Goal: Task Accomplishment & Management: Use online tool/utility

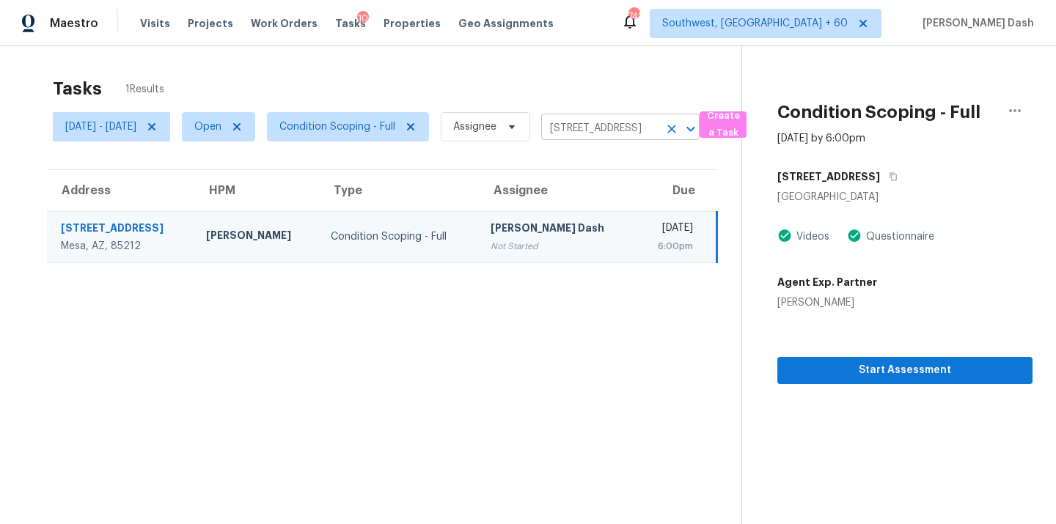
click at [679, 133] on icon "Clear" at bounding box center [671, 129] width 15 height 15
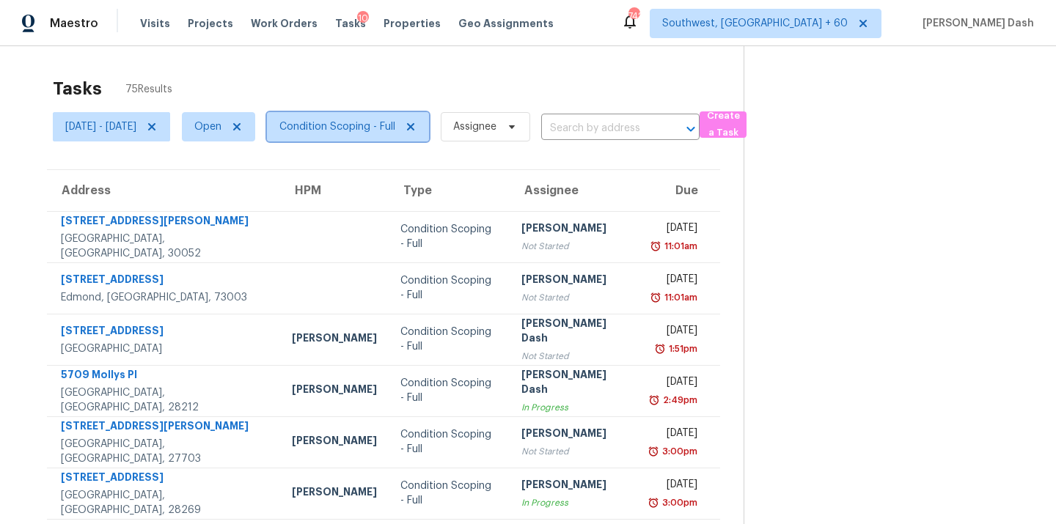
click at [379, 120] on span "Condition Scoping - Full" at bounding box center [337, 127] width 116 height 15
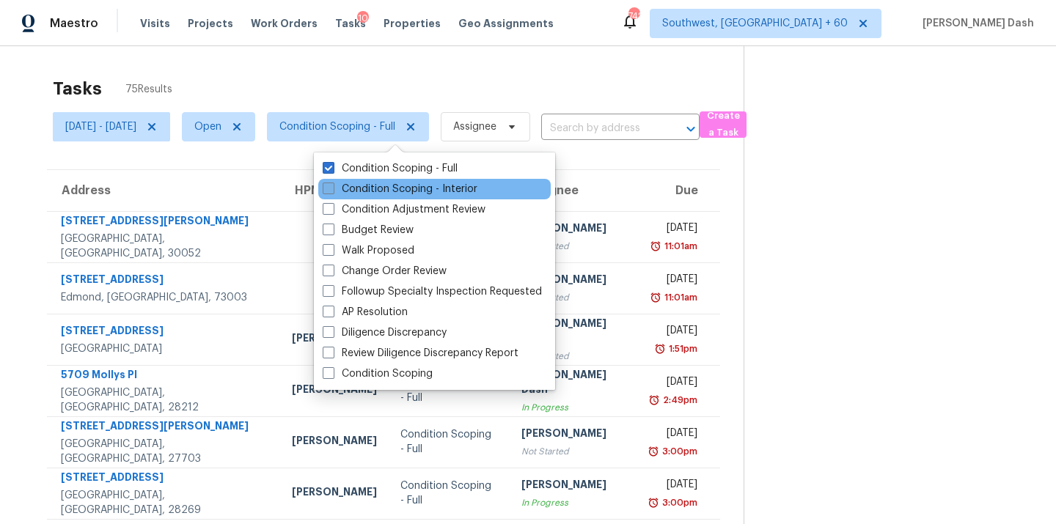
click at [392, 195] on label "Condition Scoping - Interior" at bounding box center [400, 189] width 155 height 15
click at [332, 191] on input "Condition Scoping - Interior" at bounding box center [328, 187] width 10 height 10
checkbox input "true"
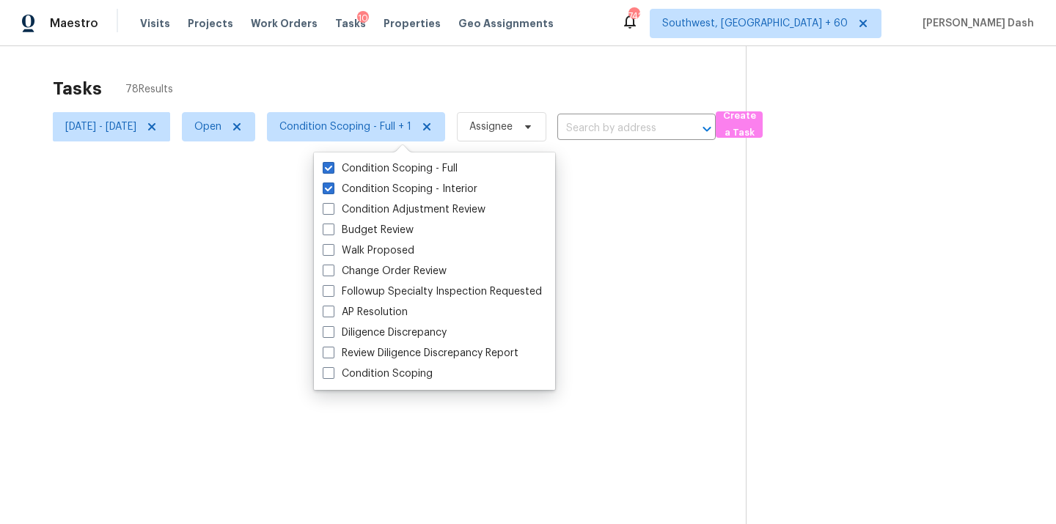
click at [385, 67] on div at bounding box center [528, 262] width 1056 height 524
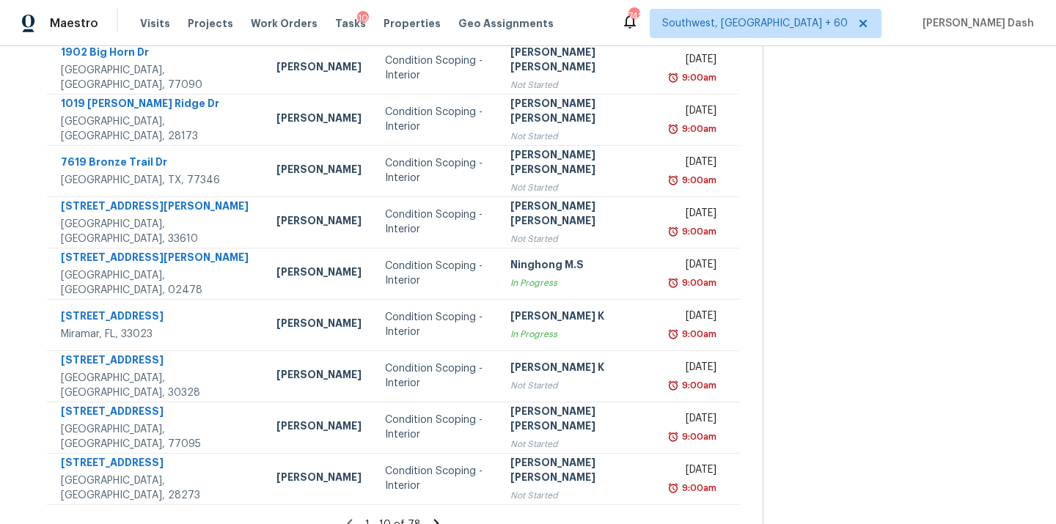
scroll to position [239, 0]
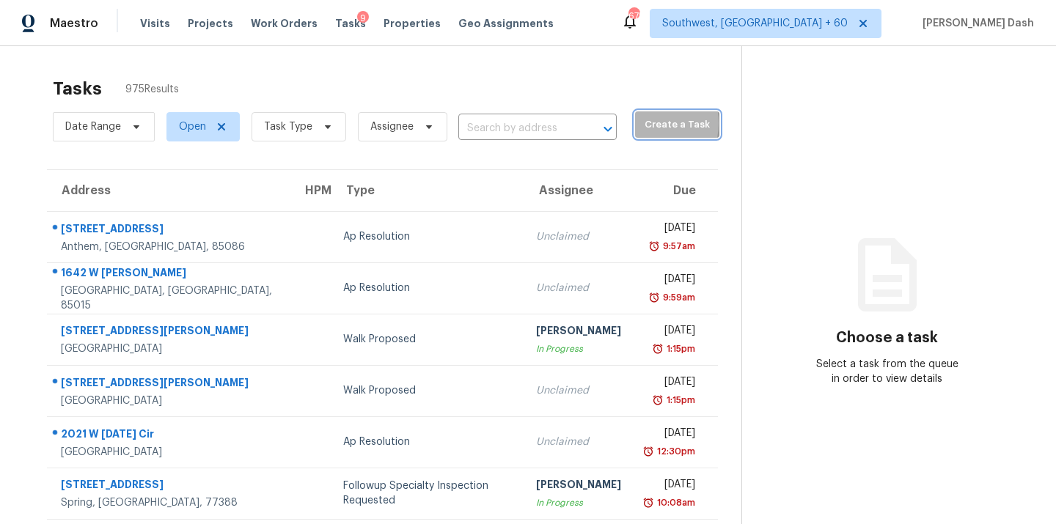
click at [642, 123] on span "Create a Task" at bounding box center [677, 125] width 70 height 17
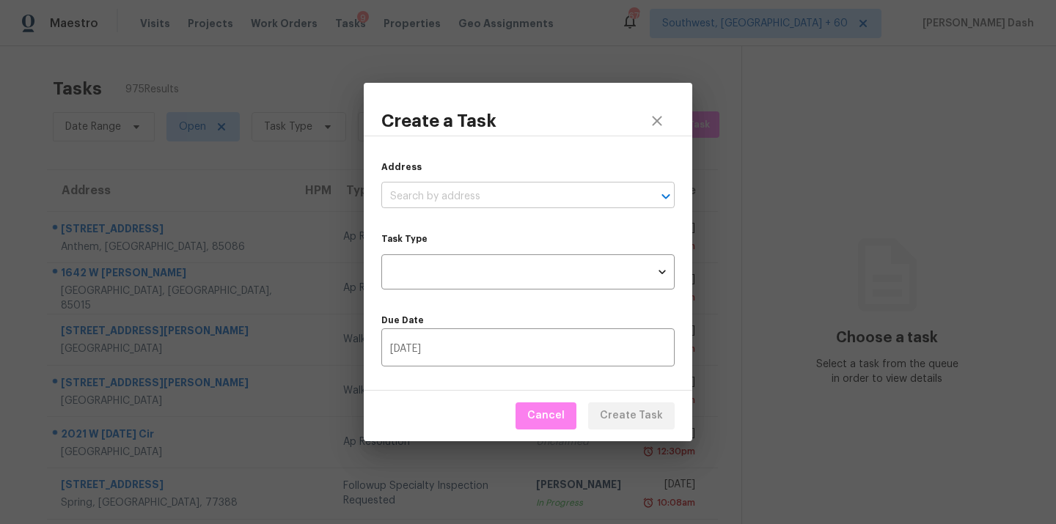
click at [432, 197] on input "text" at bounding box center [507, 197] width 252 height 23
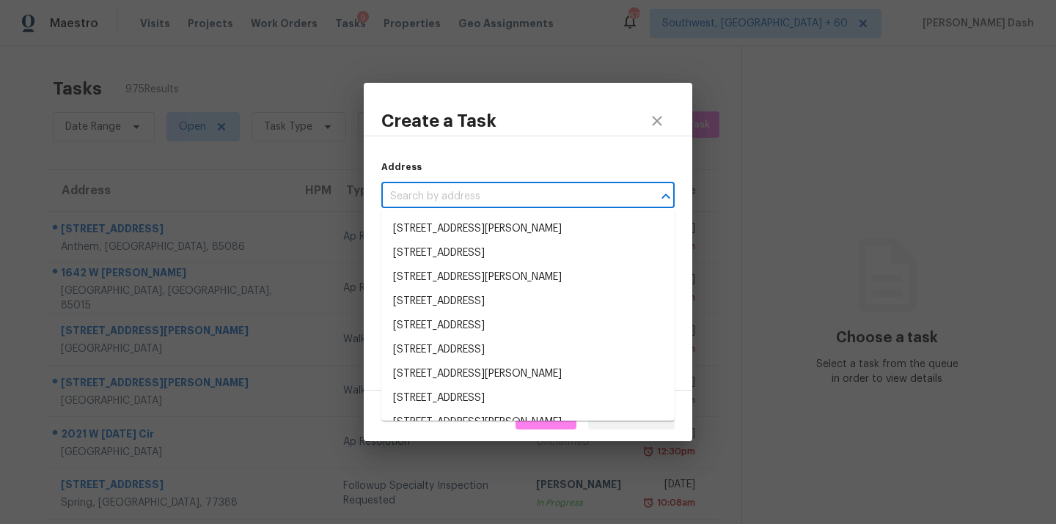
paste input "[STREET_ADDRESS]"
type input "[STREET_ADDRESS]"
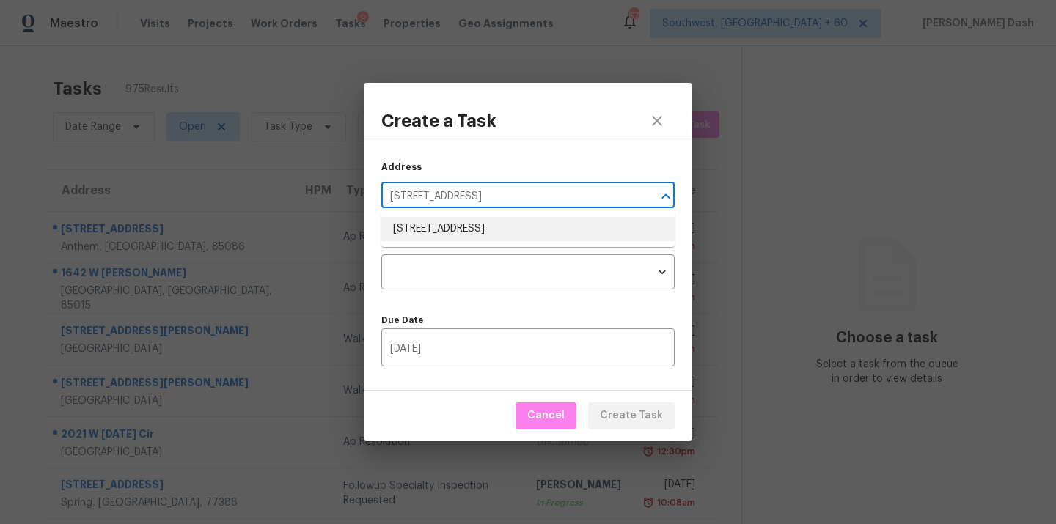
click at [447, 227] on li "[STREET_ADDRESS]" at bounding box center [527, 229] width 293 height 24
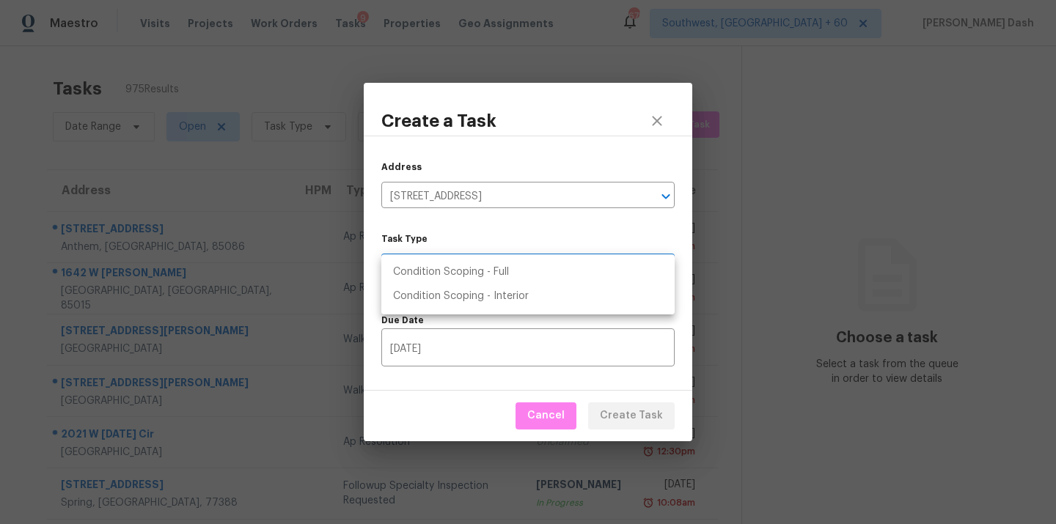
click at [474, 267] on body "Maestro Visits Projects Work Orders Tasks 9 Properties Geo Assignments [STREET_…" at bounding box center [528, 262] width 1056 height 524
click at [476, 280] on li "Condition Scoping - Full" at bounding box center [527, 272] width 293 height 24
type input "virtual_full_assessment"
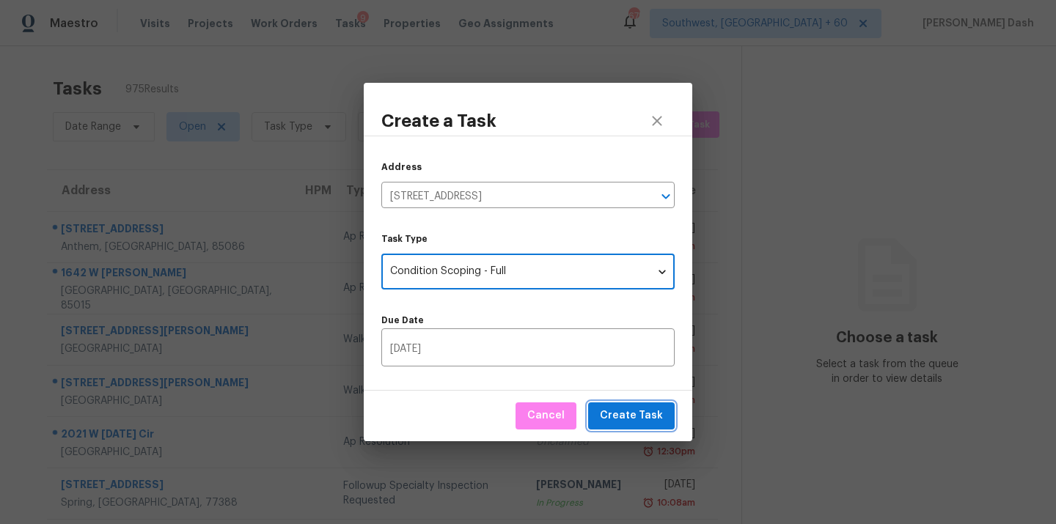
click at [644, 415] on span "Create Task" at bounding box center [631, 416] width 63 height 18
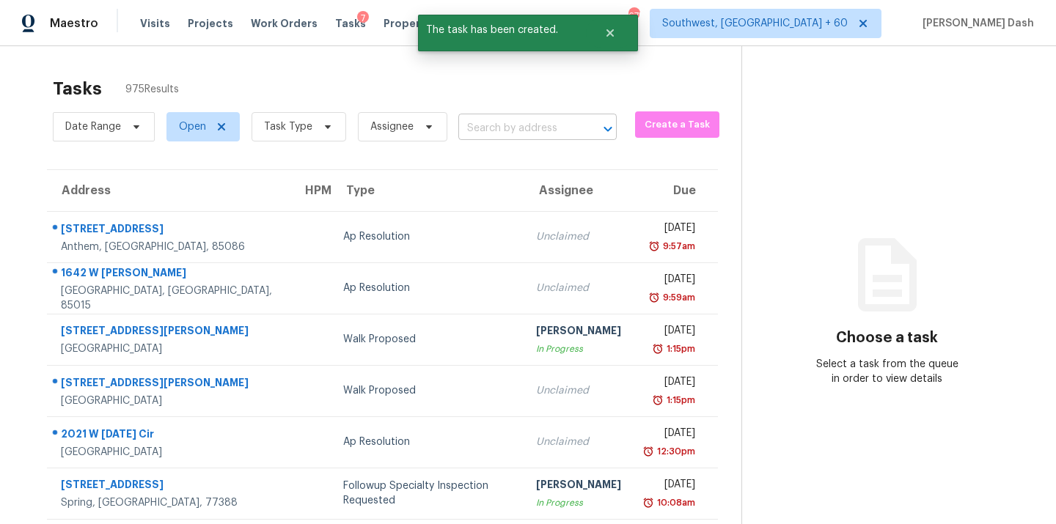
click at [549, 138] on input "text" at bounding box center [516, 128] width 117 height 23
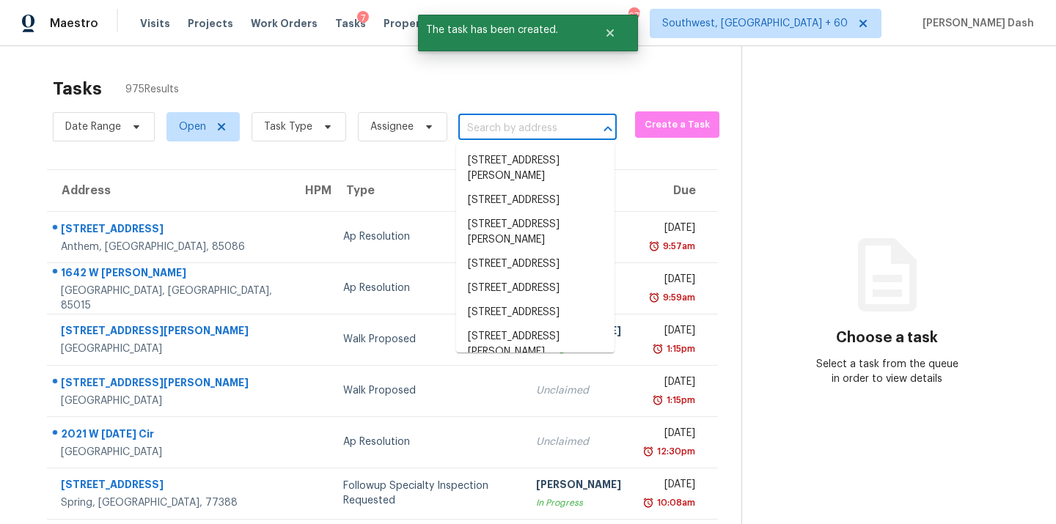
paste input "[STREET_ADDRESS]"
type input "[STREET_ADDRESS]"
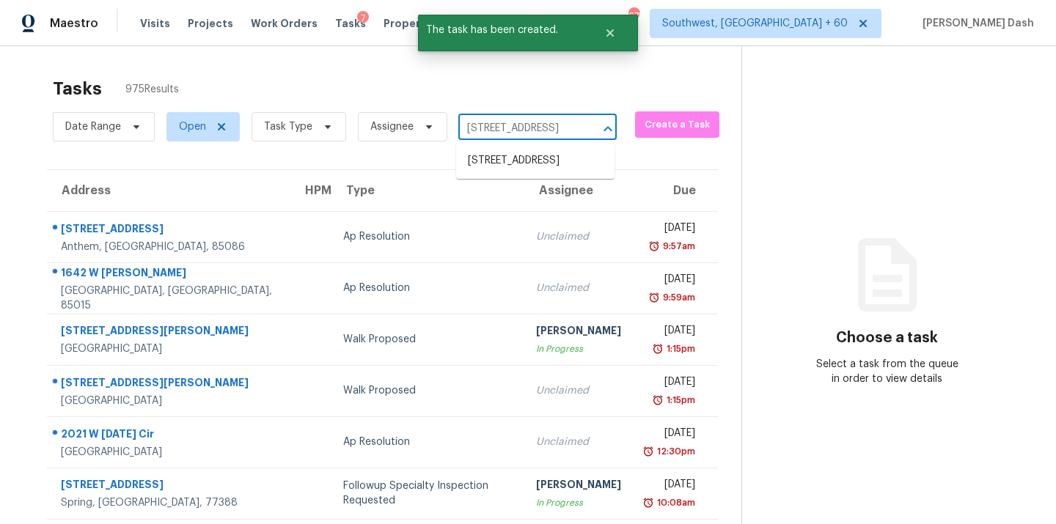
click at [535, 161] on li "[STREET_ADDRESS]" at bounding box center [535, 161] width 158 height 24
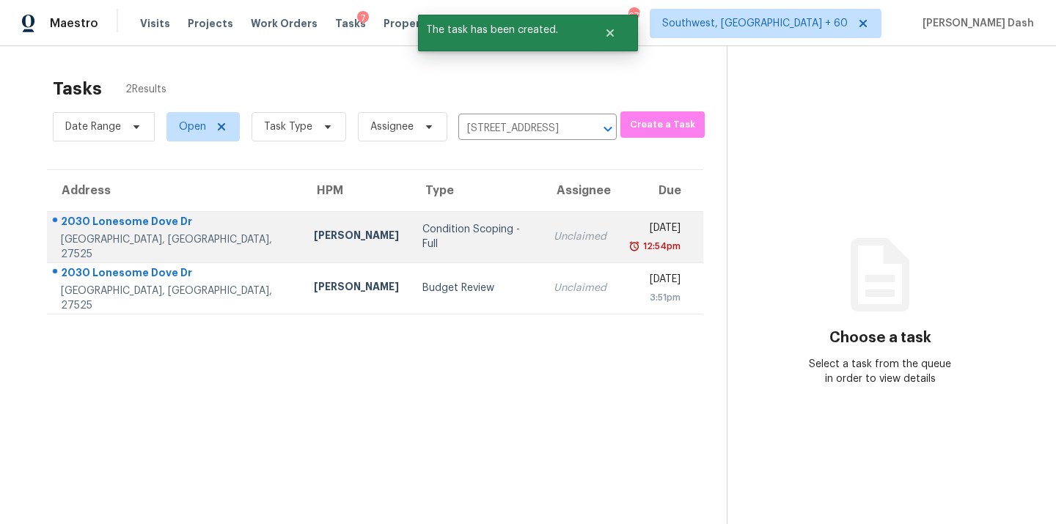
click at [433, 237] on div "Condition Scoping - Full" at bounding box center [476, 236] width 108 height 29
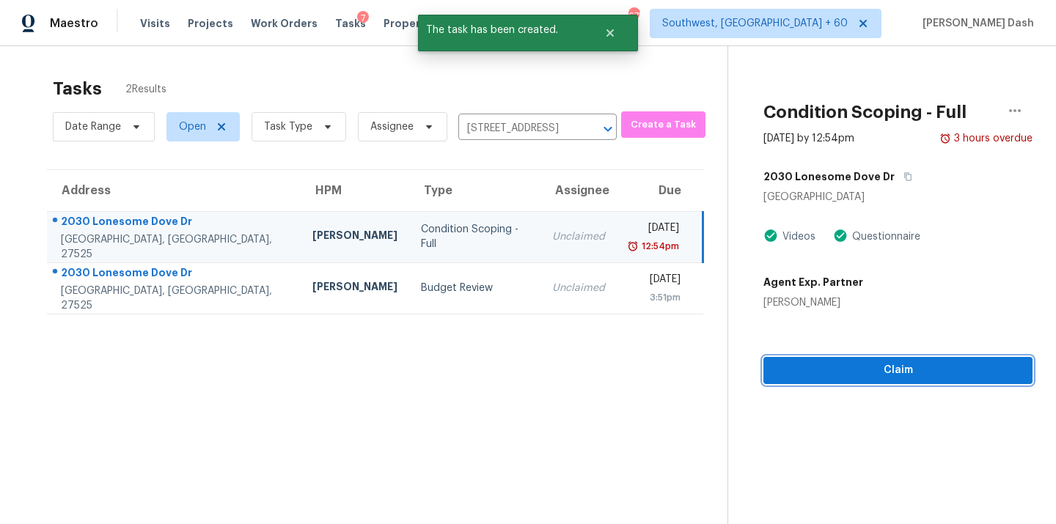
click at [876, 378] on span "Claim" at bounding box center [898, 371] width 246 height 18
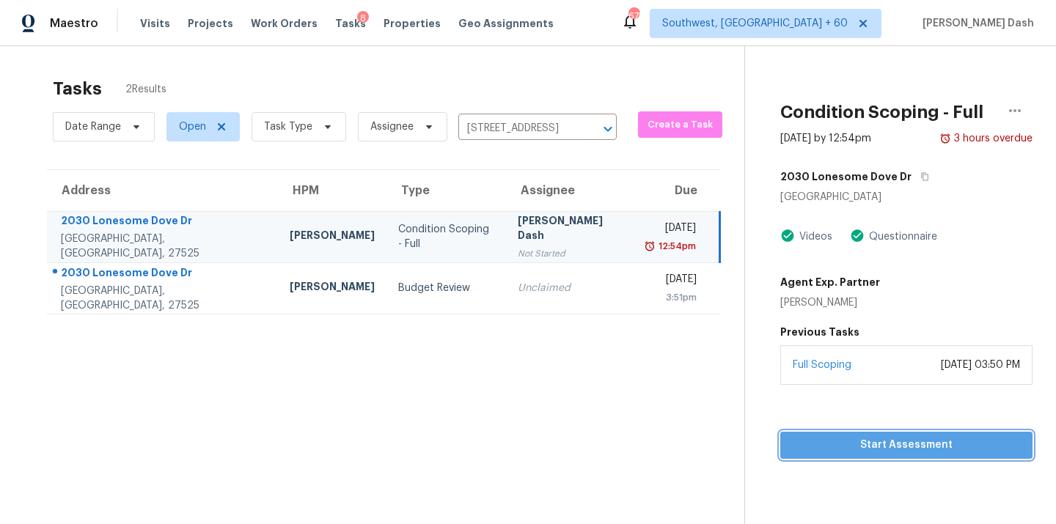
click at [931, 439] on span "Start Assessment" at bounding box center [906, 445] width 229 height 18
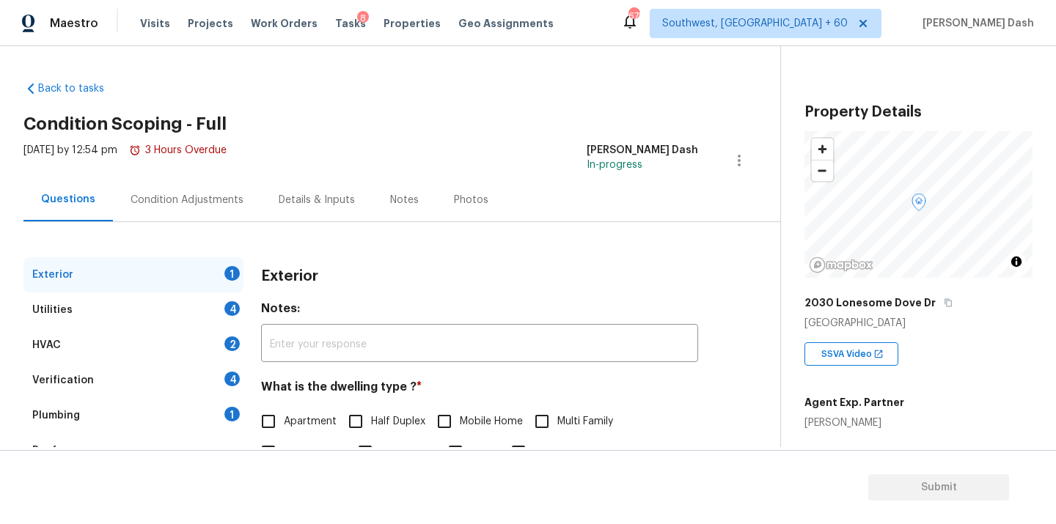
scroll to position [182, 0]
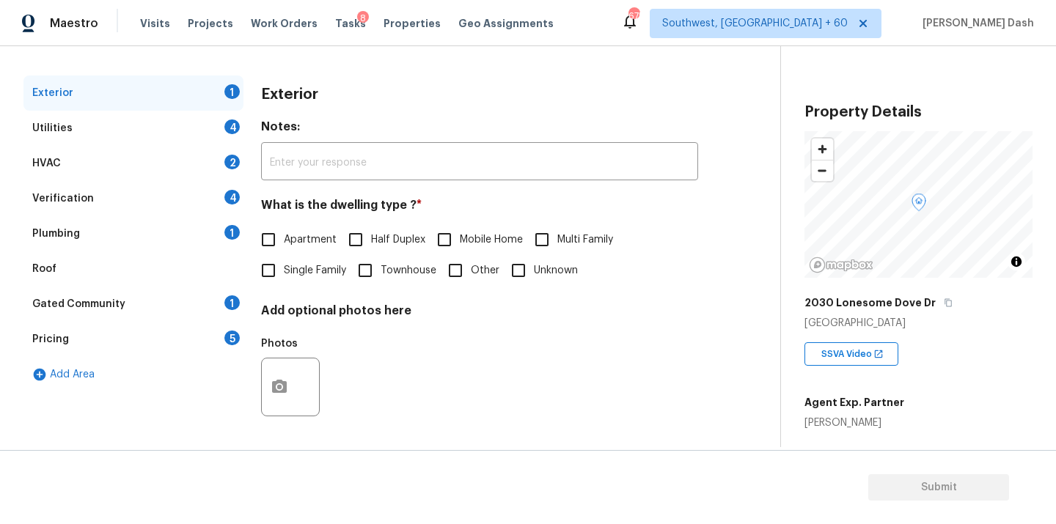
click at [307, 272] on span "Single Family" at bounding box center [315, 270] width 62 height 15
click at [284, 272] on input "Single Family" at bounding box center [268, 270] width 31 height 31
checkbox input "true"
click at [227, 133] on div "Utilities 4" at bounding box center [133, 128] width 220 height 35
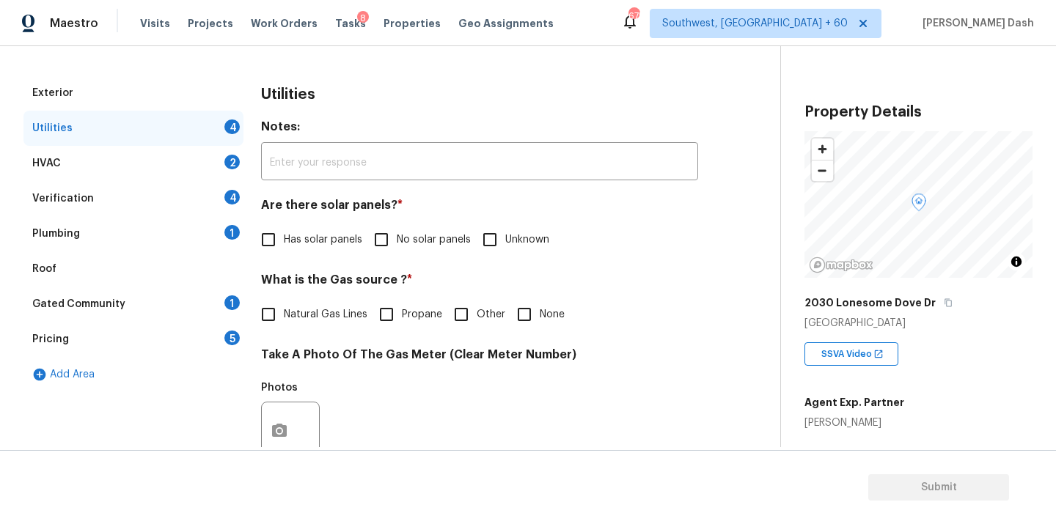
click at [425, 249] on label "No solar panels" at bounding box center [418, 239] width 105 height 31
click at [397, 249] on input "No solar panels" at bounding box center [381, 239] width 31 height 31
checkbox input "true"
click at [402, 305] on label "Propane" at bounding box center [406, 314] width 71 height 31
click at [402, 305] on input "Propane" at bounding box center [386, 314] width 31 height 31
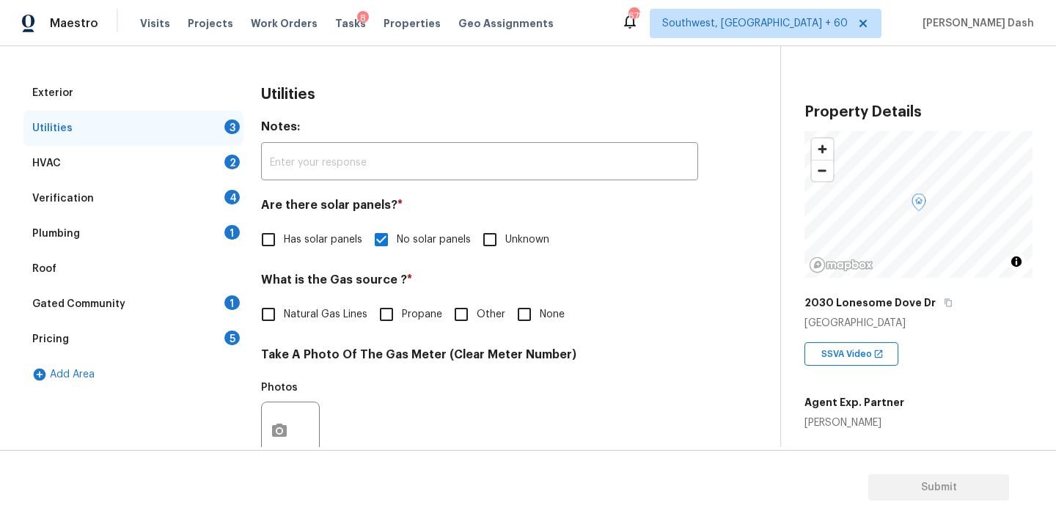
checkbox input "true"
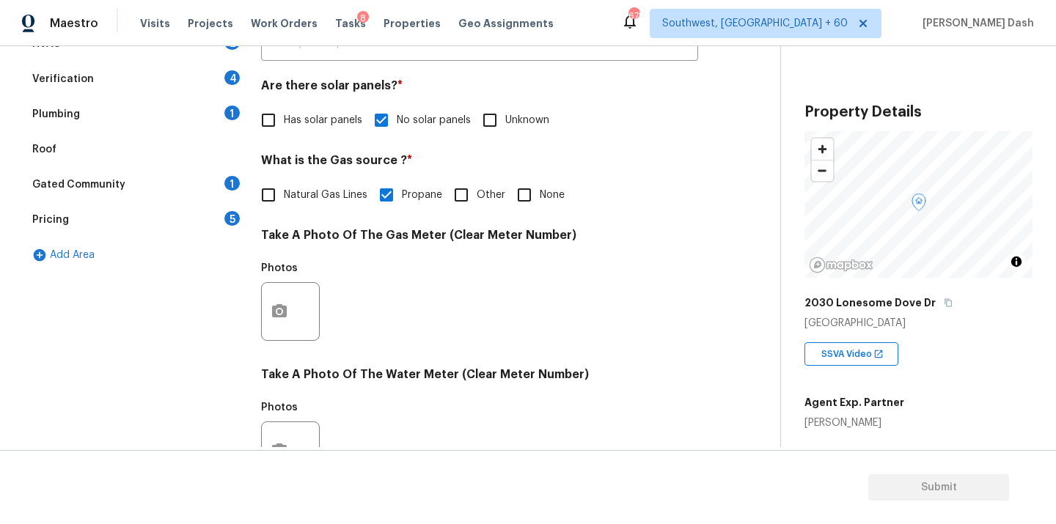
scroll to position [492, 0]
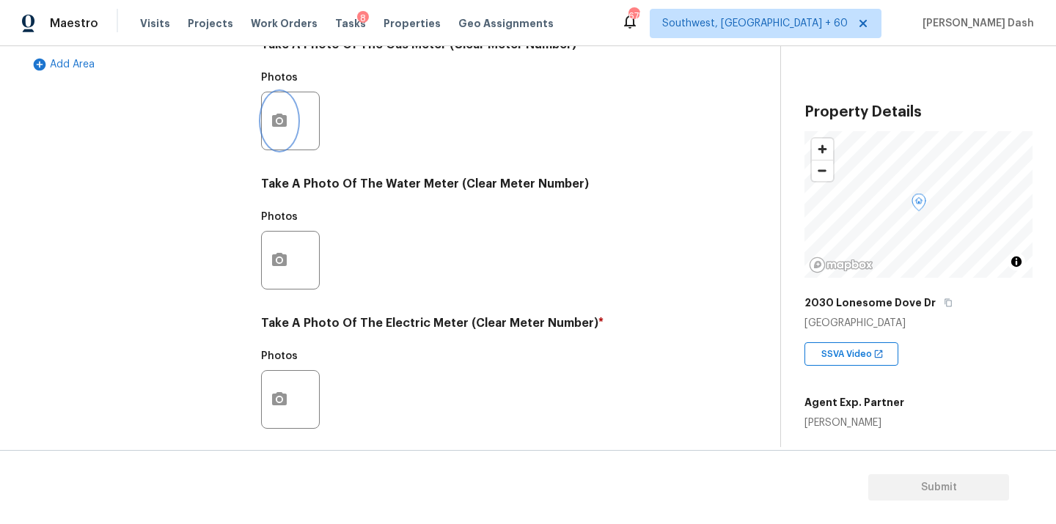
click at [277, 119] on icon "button" at bounding box center [280, 121] width 18 height 18
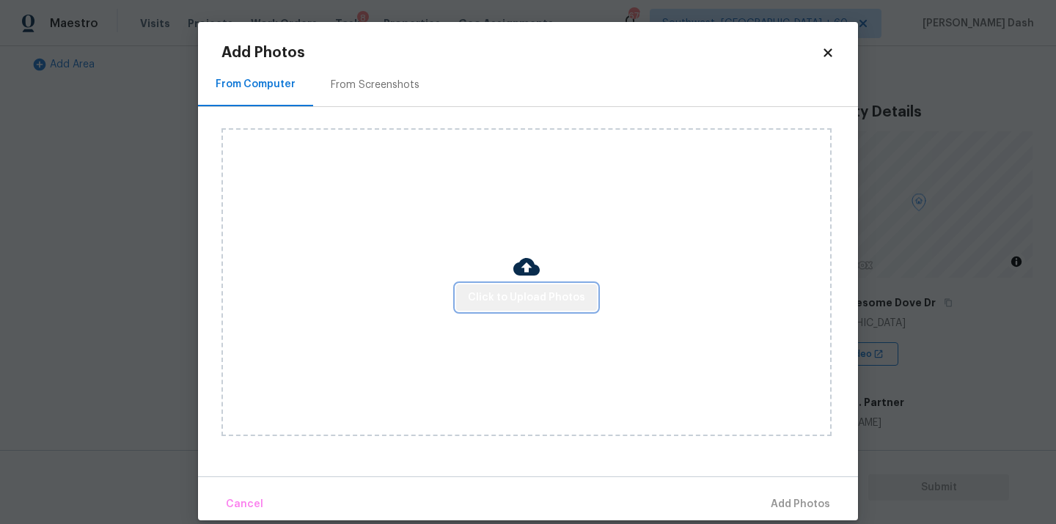
click at [538, 296] on span "Click to Upload Photos" at bounding box center [526, 298] width 117 height 18
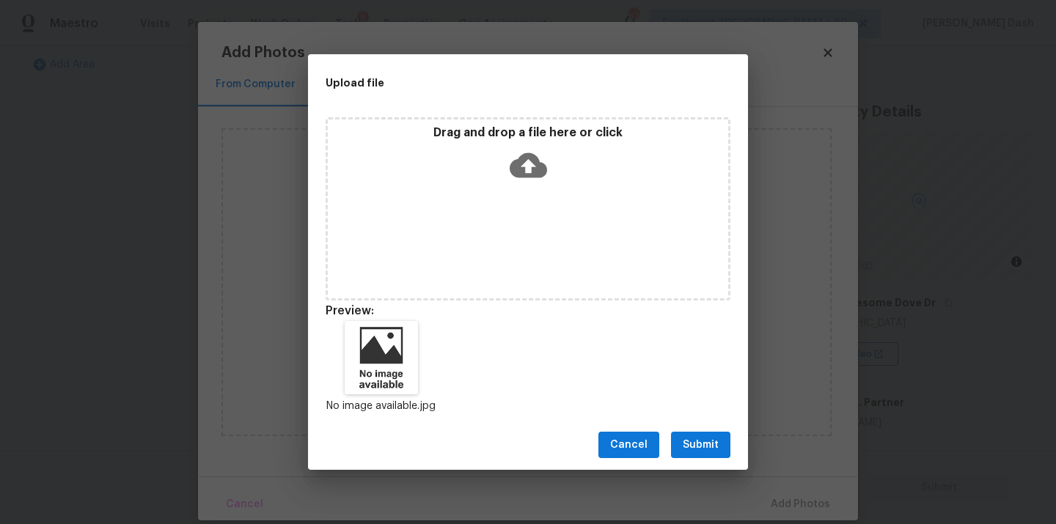
click at [705, 461] on div "Cancel Submit" at bounding box center [528, 445] width 440 height 51
click at [721, 458] on button "Submit" at bounding box center [700, 445] width 59 height 27
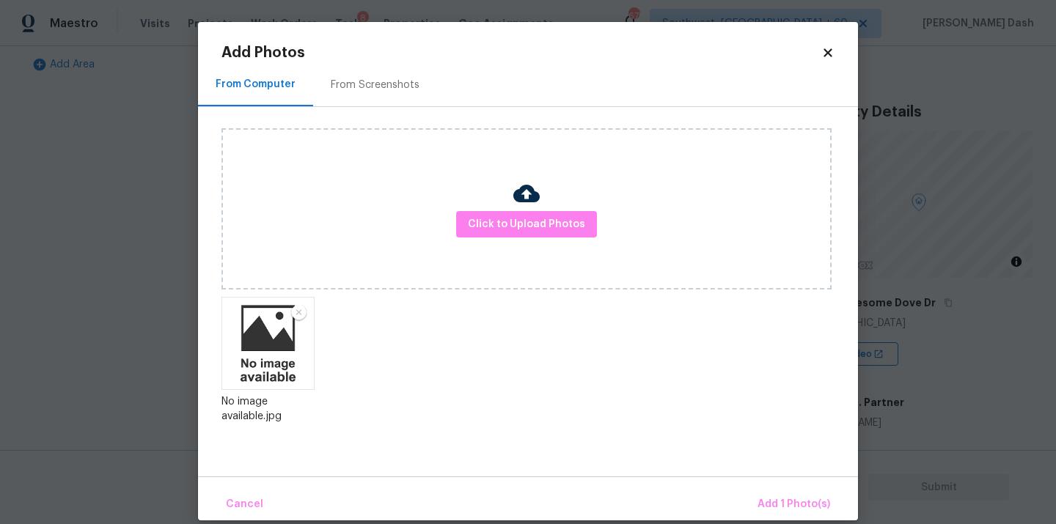
click at [799, 485] on div "Cancel Add 1 Photo(s)" at bounding box center [528, 499] width 660 height 44
click at [802, 502] on span "Add 1 Photo(s)" at bounding box center [794, 505] width 73 height 18
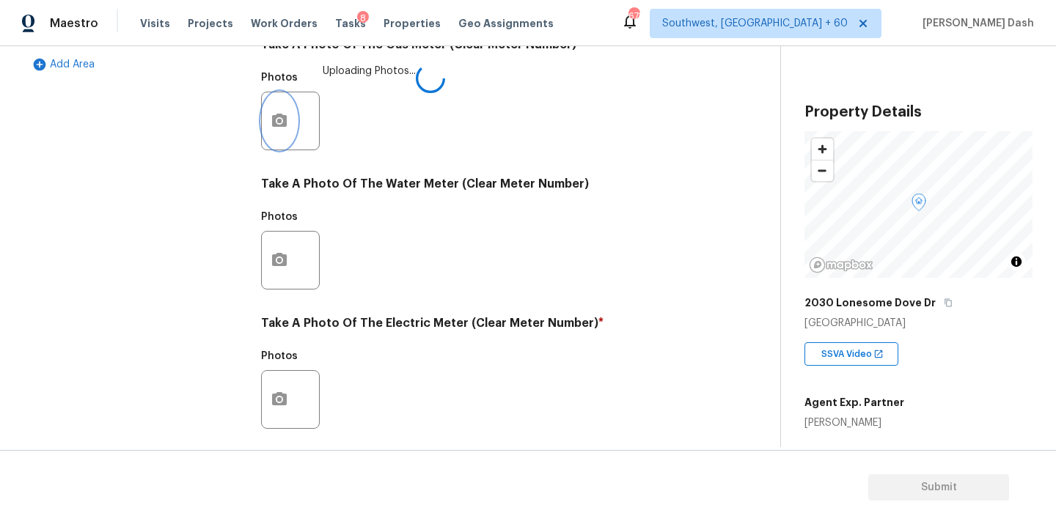
scroll to position [579, 0]
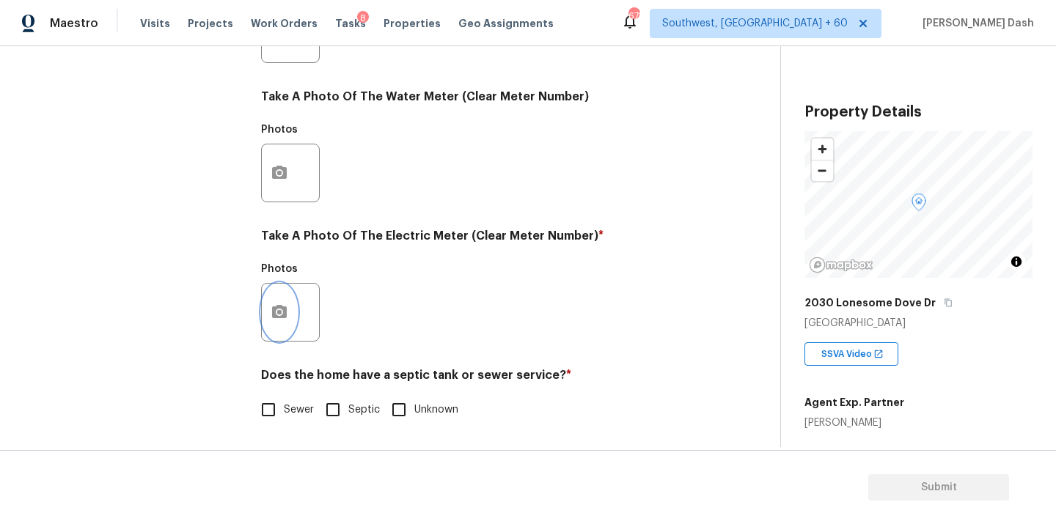
click at [275, 300] on button "button" at bounding box center [279, 312] width 35 height 57
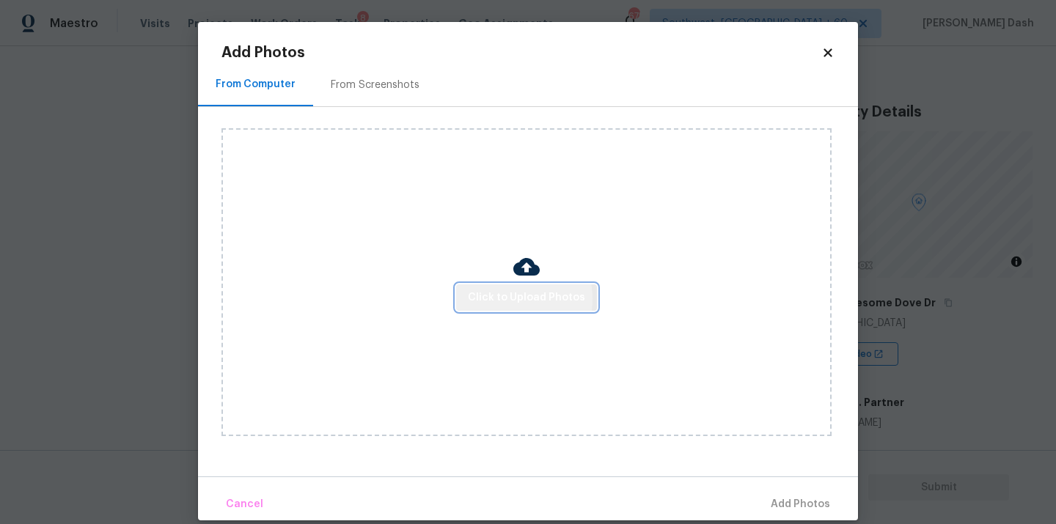
click at [498, 299] on span "Click to Upload Photos" at bounding box center [526, 298] width 117 height 18
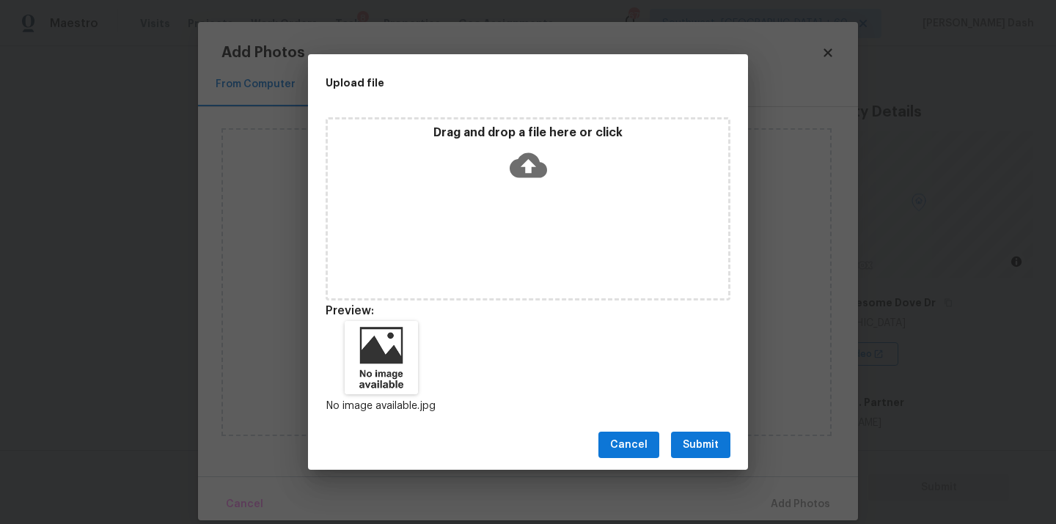
click at [722, 450] on button "Submit" at bounding box center [700, 445] width 59 height 27
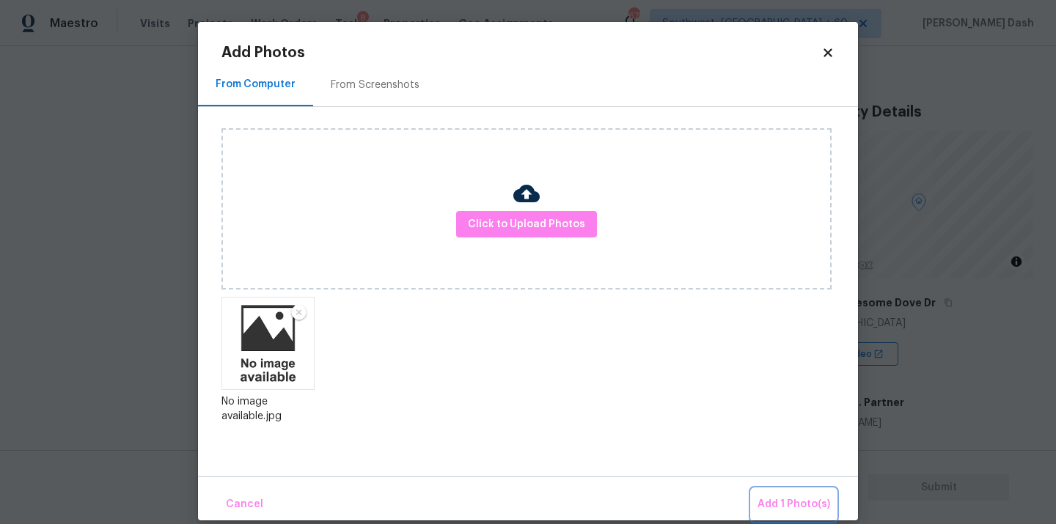
click at [778, 491] on button "Add 1 Photo(s)" at bounding box center [794, 505] width 84 height 32
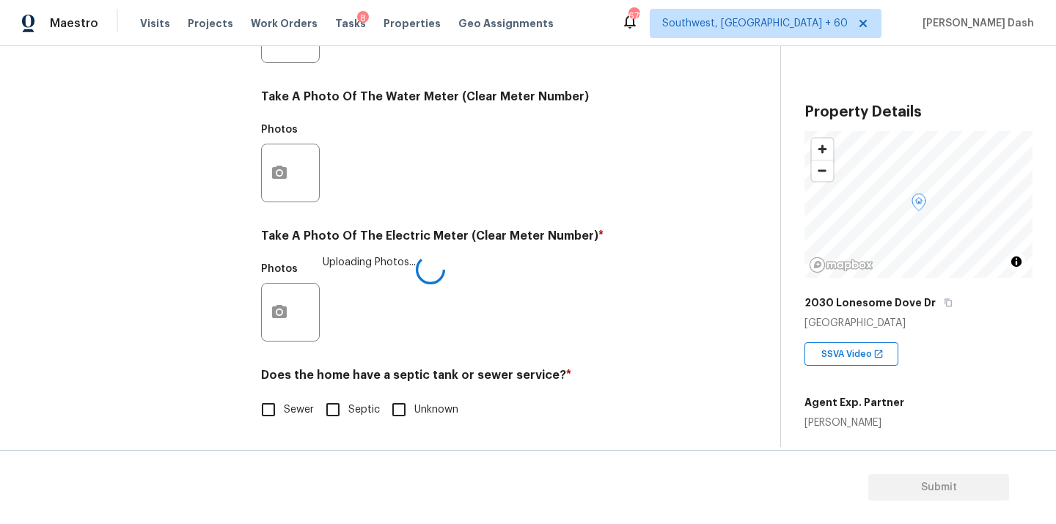
click at [284, 406] on span "Sewer" at bounding box center [299, 410] width 30 height 15
click at [284, 406] on input "Sewer" at bounding box center [268, 410] width 31 height 31
checkbox input "true"
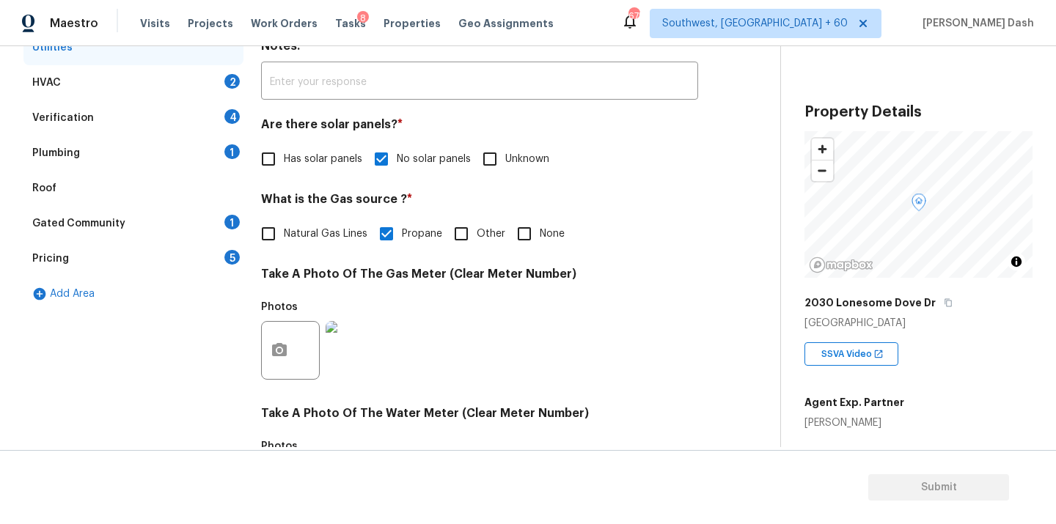
click at [195, 76] on div "HVAC 2" at bounding box center [133, 82] width 220 height 35
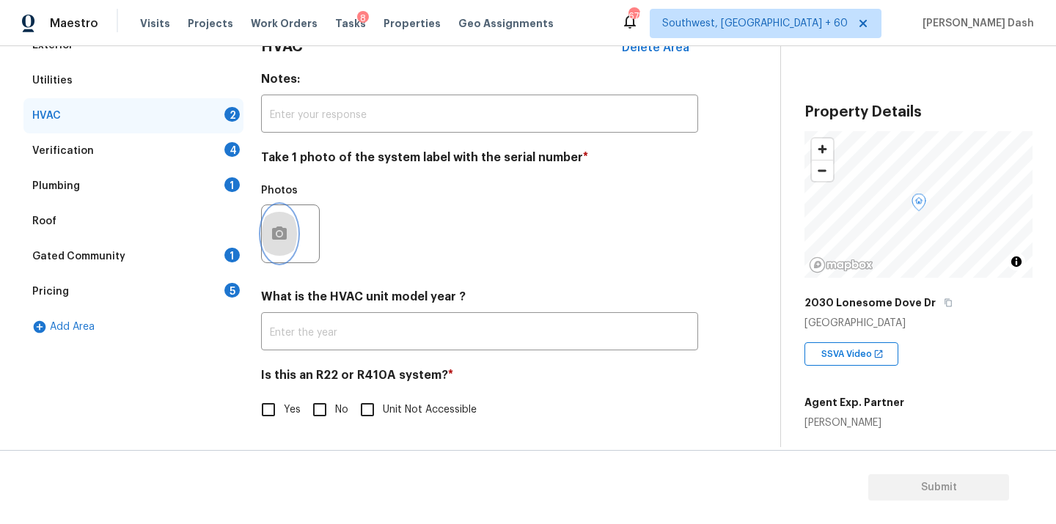
click at [279, 227] on icon "button" at bounding box center [279, 233] width 15 height 13
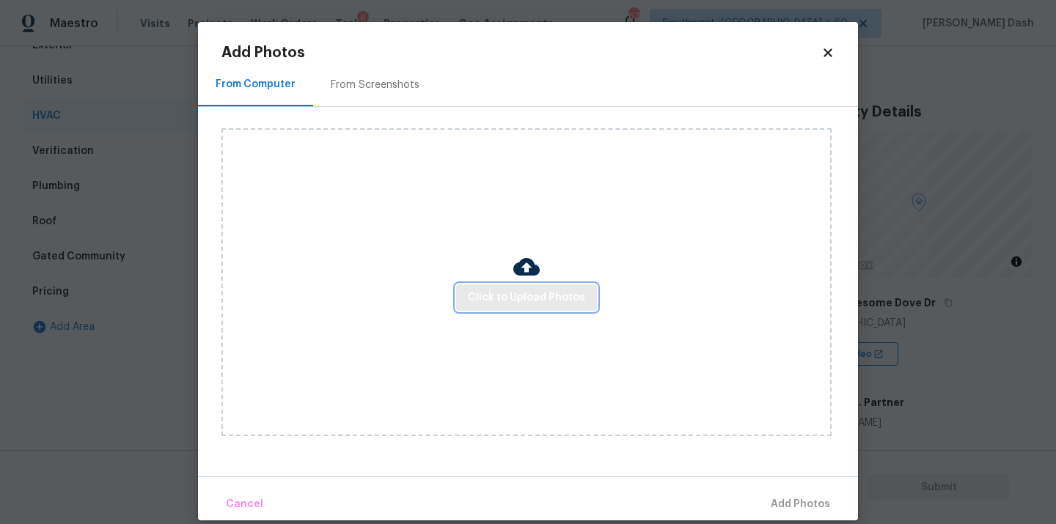
click at [489, 293] on span "Click to Upload Photos" at bounding box center [526, 298] width 117 height 18
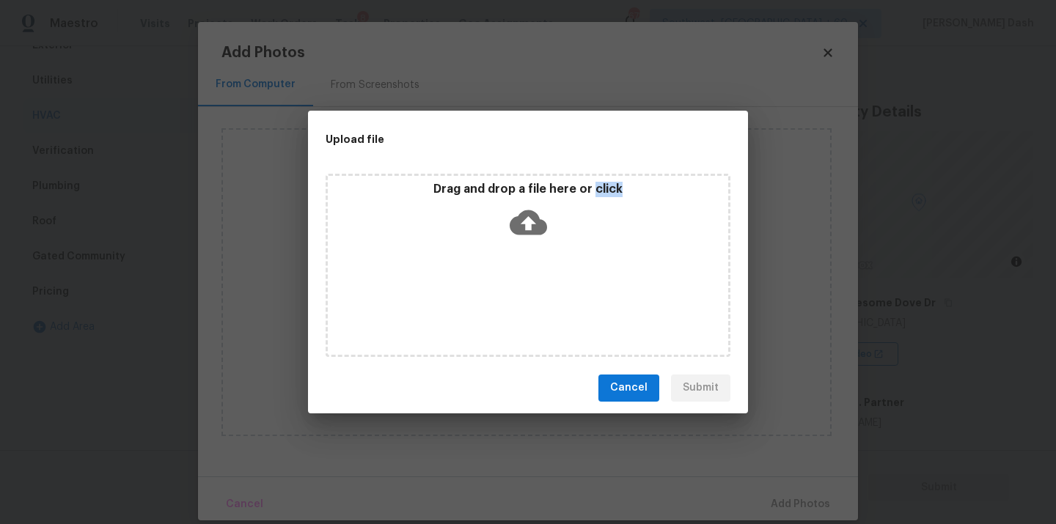
click at [489, 293] on div "Drag and drop a file here or click" at bounding box center [528, 265] width 405 height 183
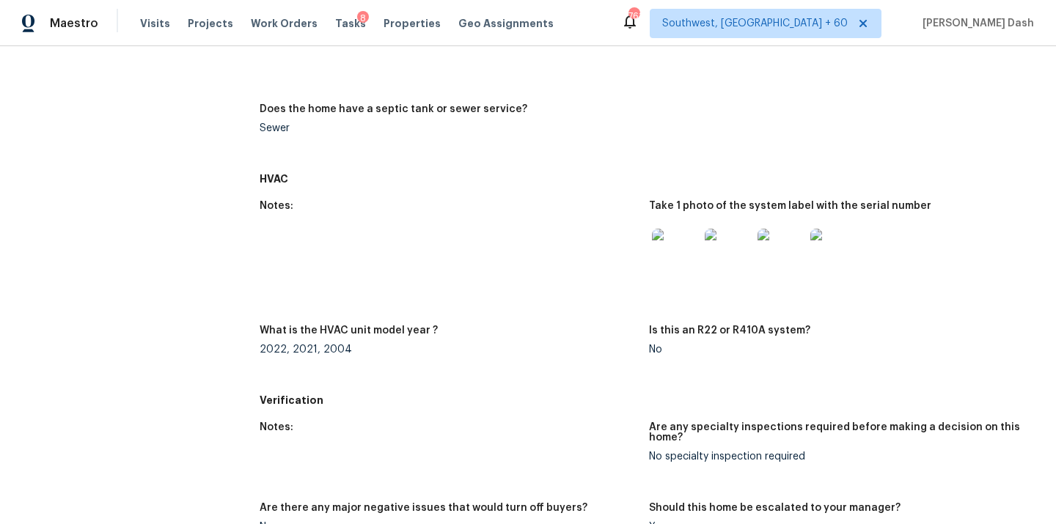
scroll to position [646, 0]
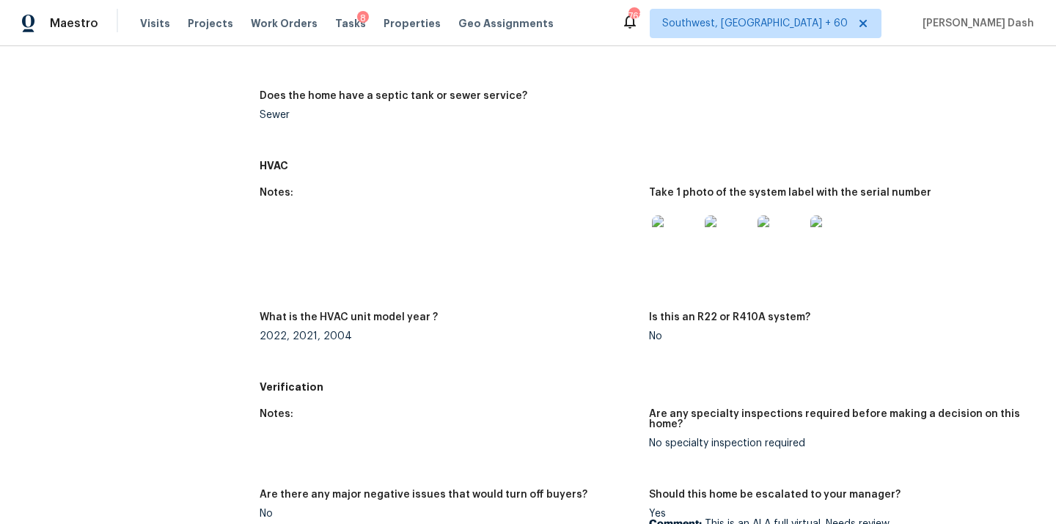
click at [688, 252] on img at bounding box center [675, 239] width 47 height 47
drag, startPoint x: 255, startPoint y: 336, endPoint x: 362, endPoint y: 336, distance: 107.1
copy div "2022, 2021, 2004"
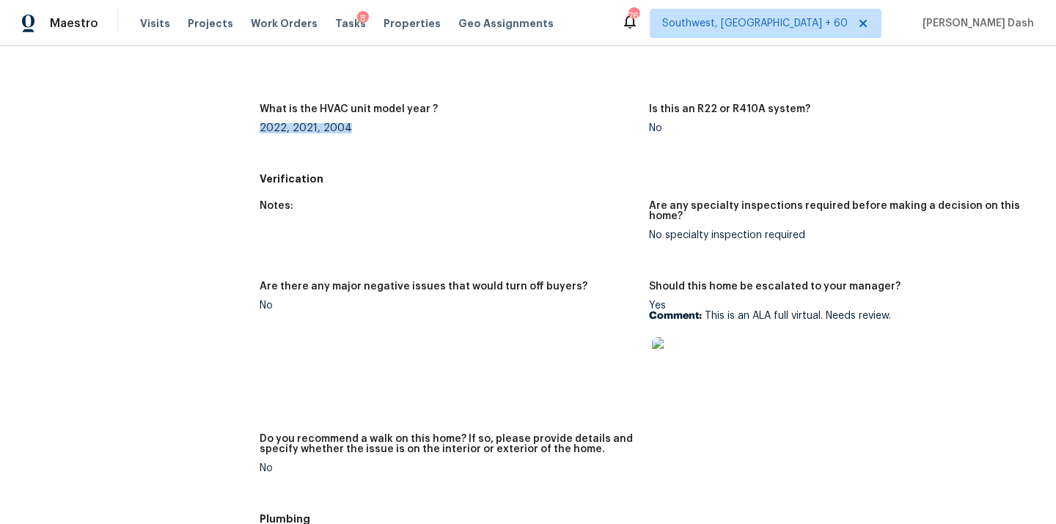
scroll to position [896, 0]
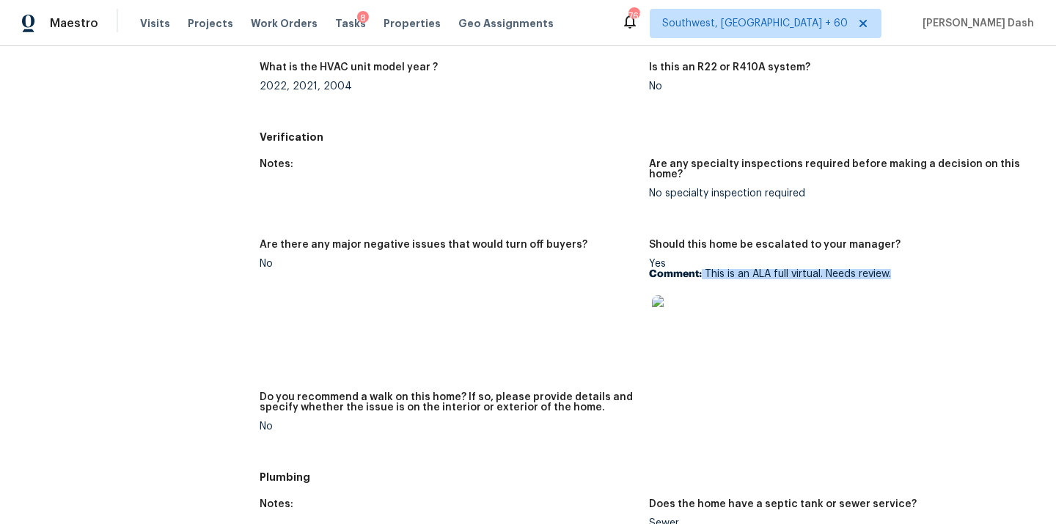
drag, startPoint x: 703, startPoint y: 277, endPoint x: 896, endPoint y: 272, distance: 193.0
click at [896, 272] on p "Comment: This is an ALA full virtual. Needs review." at bounding box center [838, 274] width 378 height 10
copy p "This is an ALA full virtual. Needs review."
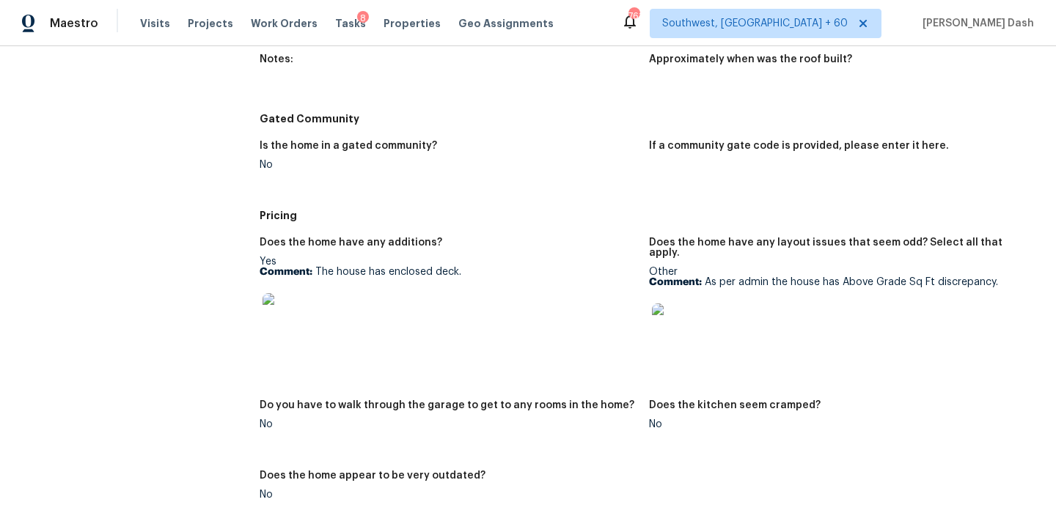
scroll to position [1471, 0]
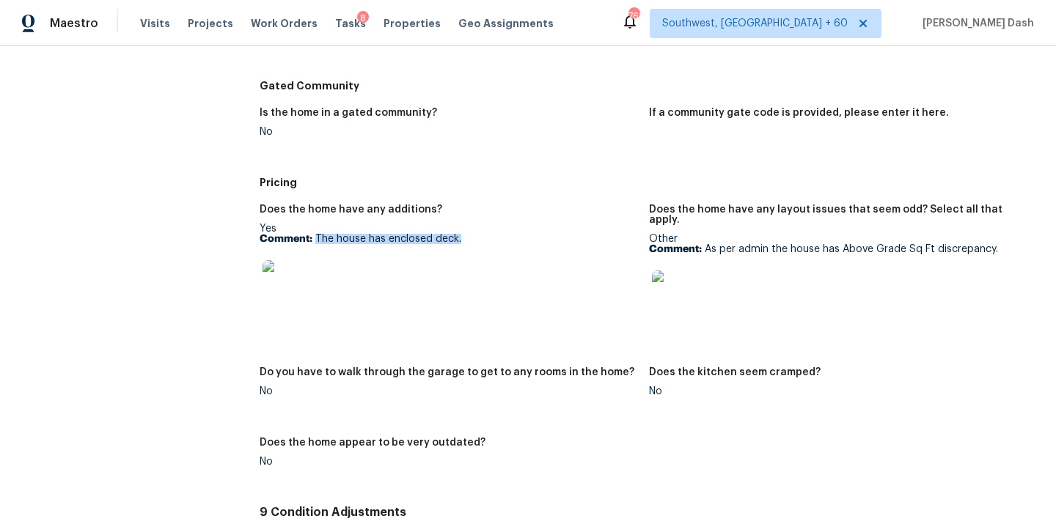
drag, startPoint x: 314, startPoint y: 240, endPoint x: 461, endPoint y: 237, distance: 147.4
click at [461, 237] on p "Comment: The house has enclosed deck." at bounding box center [449, 239] width 378 height 10
copy p "The house has enclosed deck."
click at [275, 287] on img at bounding box center [286, 283] width 47 height 47
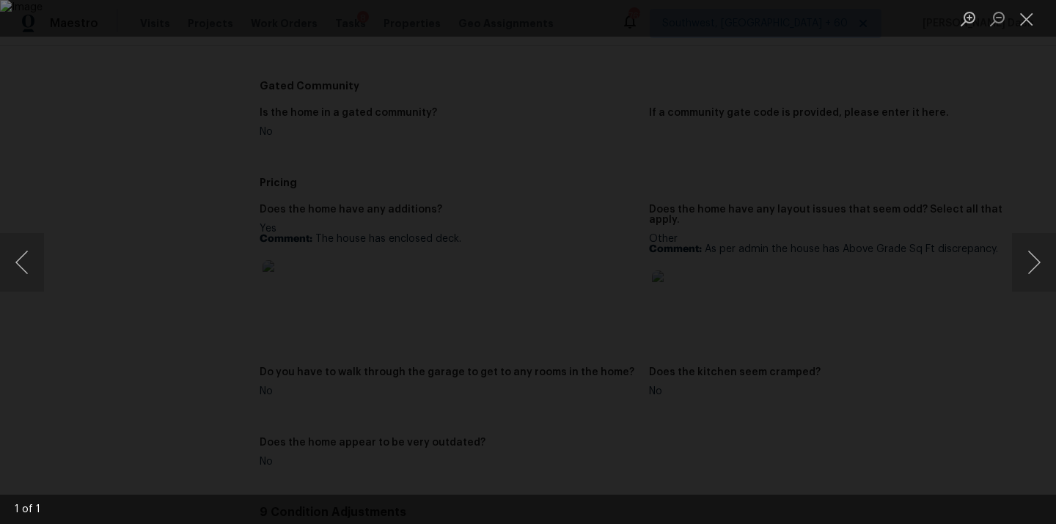
click at [930, 159] on div "Lightbox" at bounding box center [528, 262] width 1056 height 524
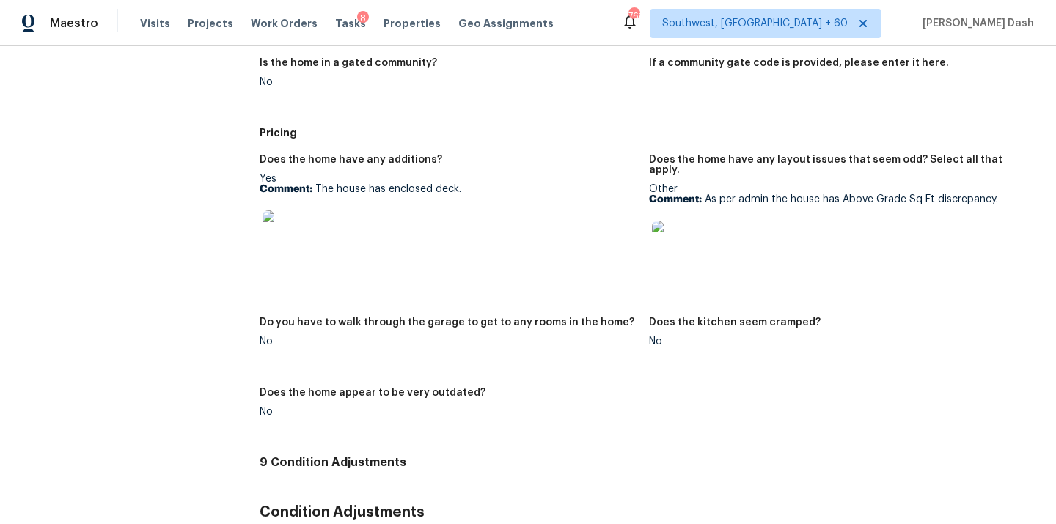
scroll to position [1578, 0]
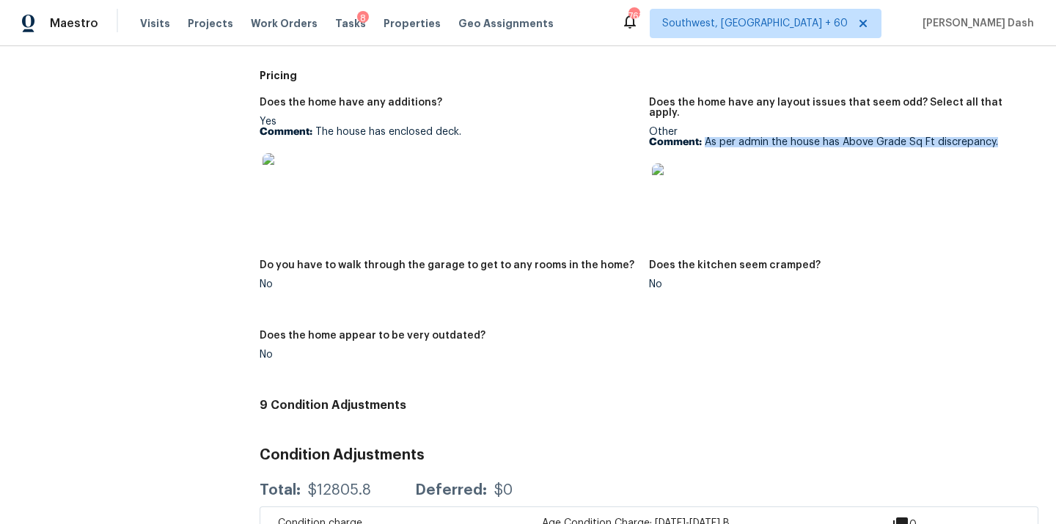
drag, startPoint x: 703, startPoint y: 133, endPoint x: 997, endPoint y: 133, distance: 293.4
click at [997, 137] on p "Comment: As per admin the house has Above Grade Sq Ft discrepancy." at bounding box center [838, 142] width 378 height 10
copy p "As per admin the house has Above Grade Sq Ft discrepancy."
click at [695, 169] on img at bounding box center [675, 187] width 47 height 47
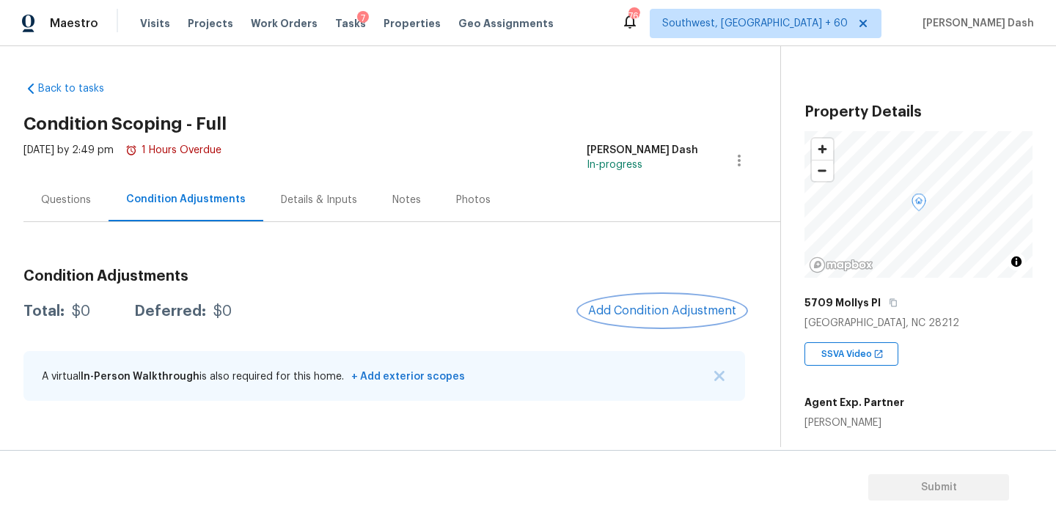
click at [654, 314] on span "Add Condition Adjustment" at bounding box center [662, 310] width 148 height 13
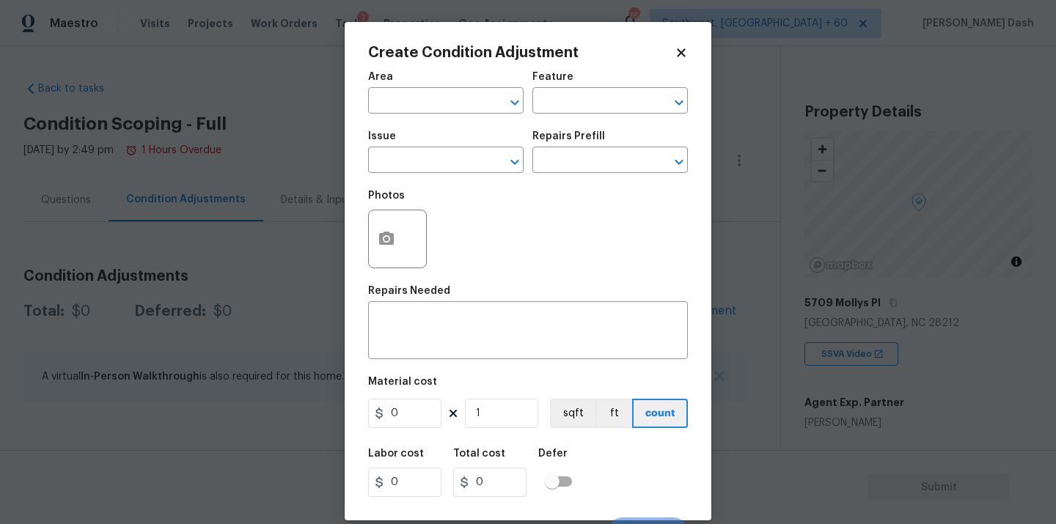
click at [931, 287] on body "Maestro Visits Projects Work Orders Tasks 7 Properties Geo Assignments 766 Sout…" at bounding box center [528, 262] width 1056 height 524
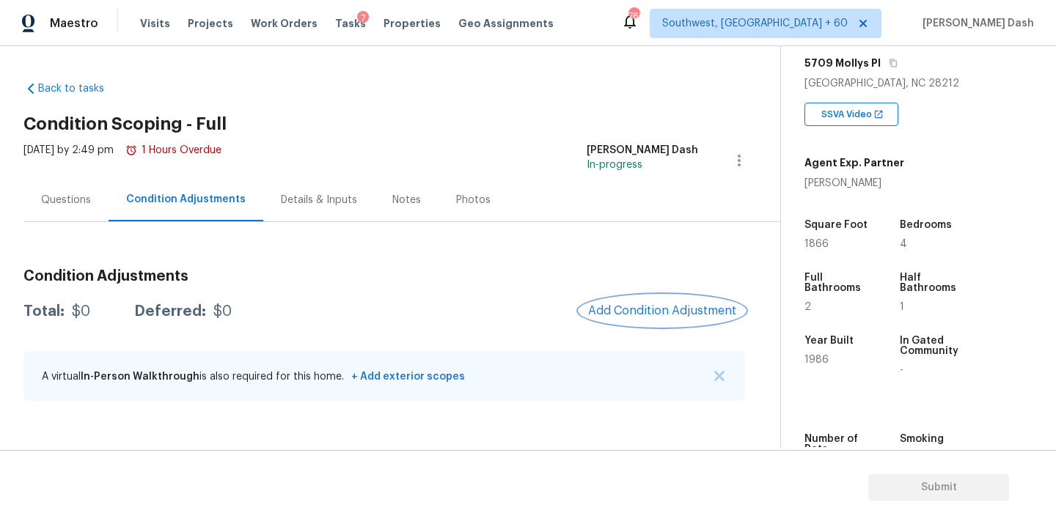
scroll to position [241, 0]
click at [657, 310] on span "Add Condition Adjustment" at bounding box center [662, 310] width 148 height 13
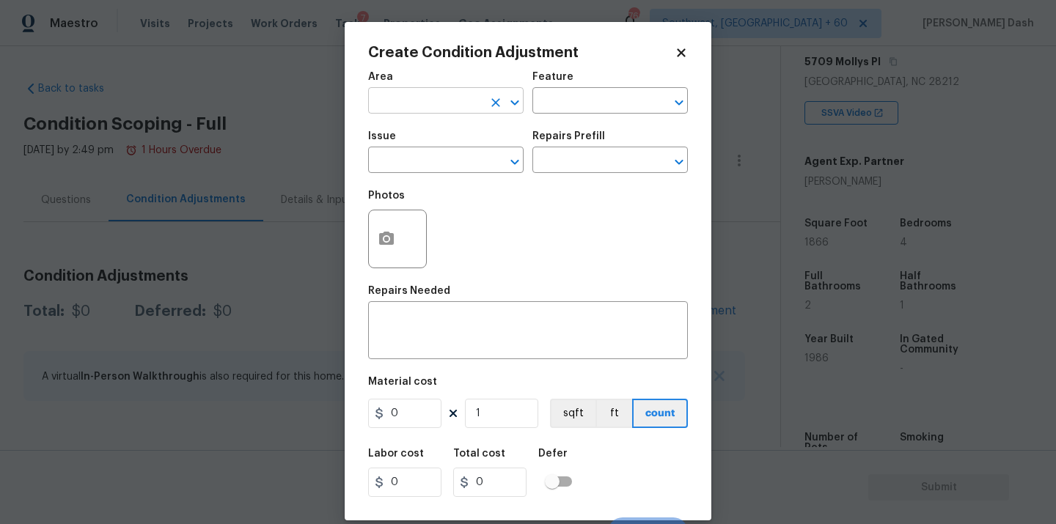
click at [429, 106] on input "text" at bounding box center [425, 102] width 114 height 23
click at [400, 135] on li "Roof" at bounding box center [445, 135] width 155 height 24
type input "Roof"
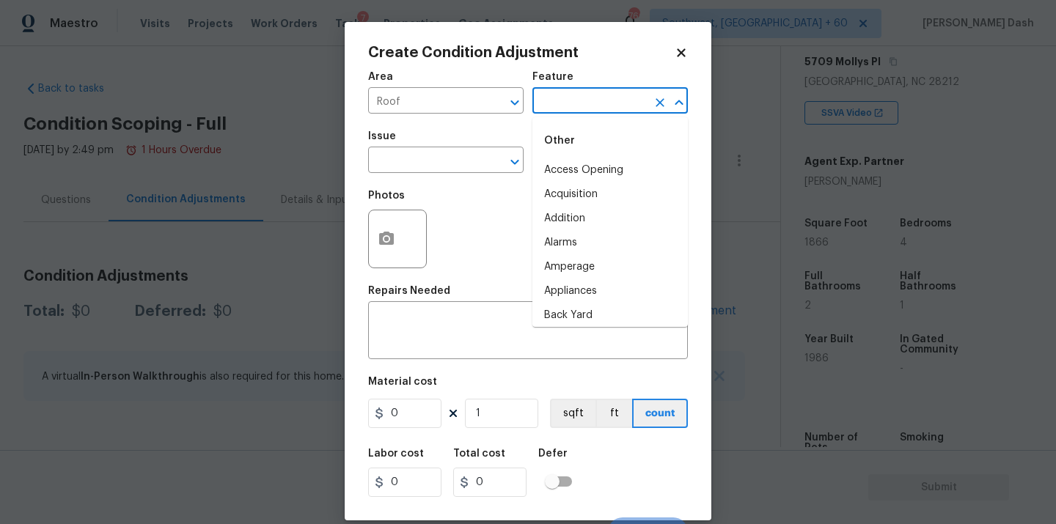
click at [570, 111] on input "text" at bounding box center [589, 102] width 114 height 23
click at [574, 193] on li "Roof" at bounding box center [609, 195] width 155 height 24
type input "Roof"
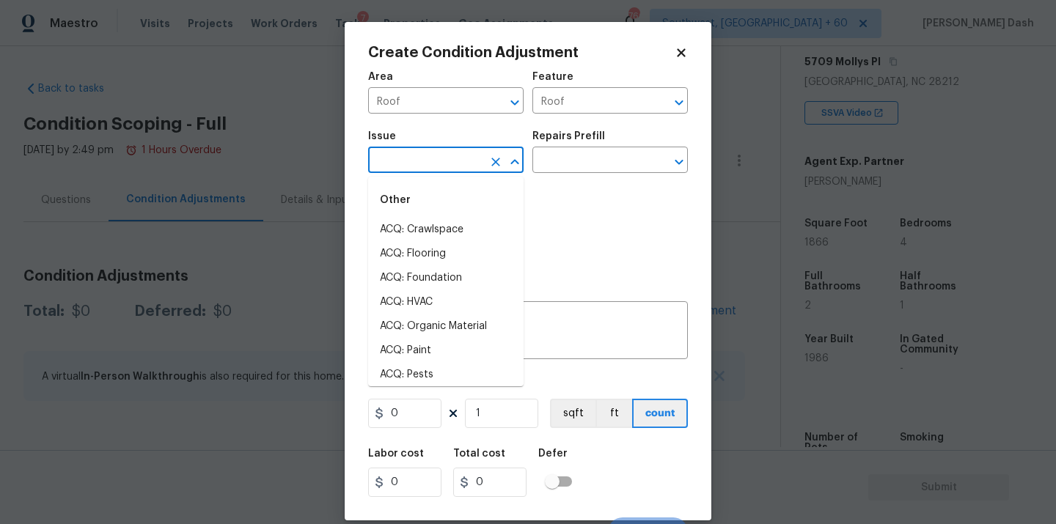
click at [471, 168] on input "text" at bounding box center [425, 161] width 114 height 23
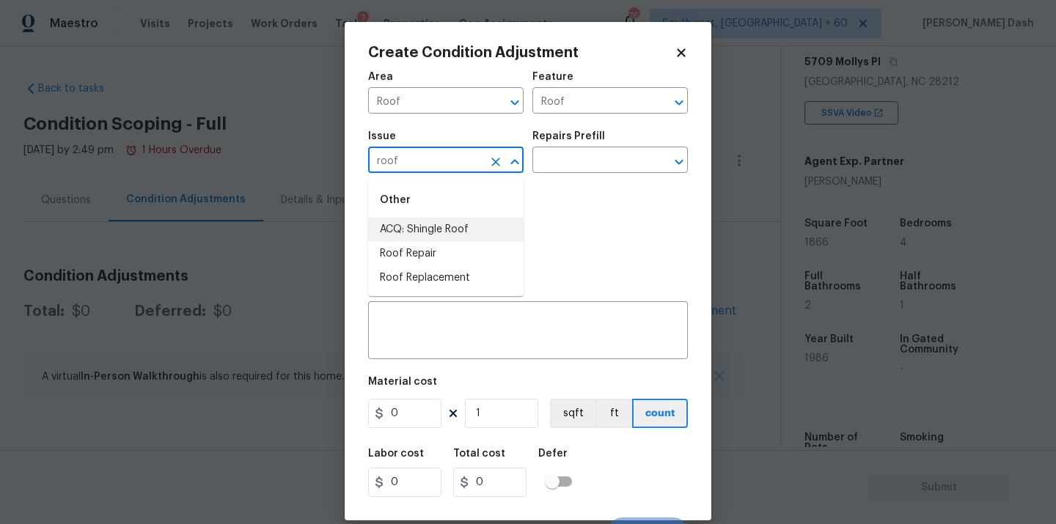
click at [434, 231] on li "ACQ: Shingle Roof" at bounding box center [445, 230] width 155 height 24
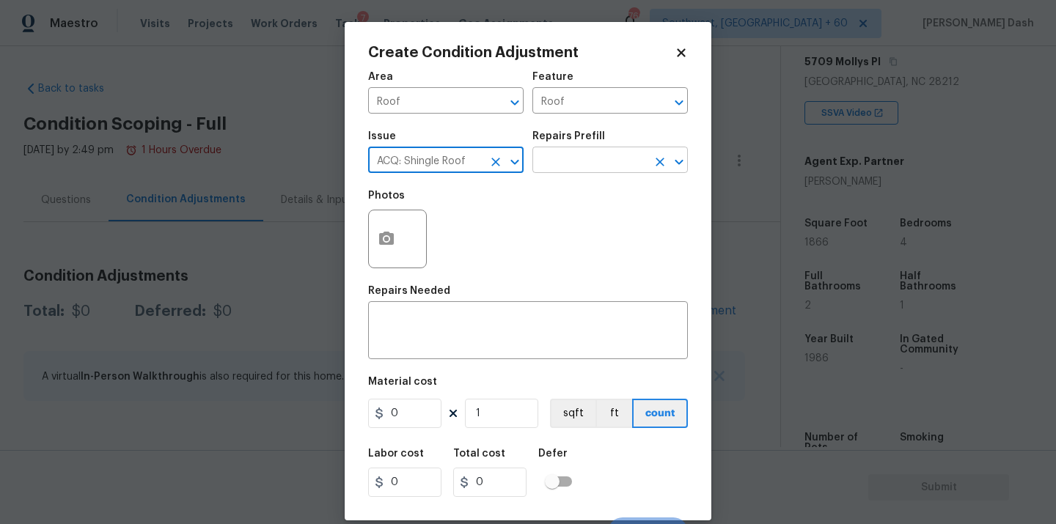
type input "ACQ: Shingle Roof"
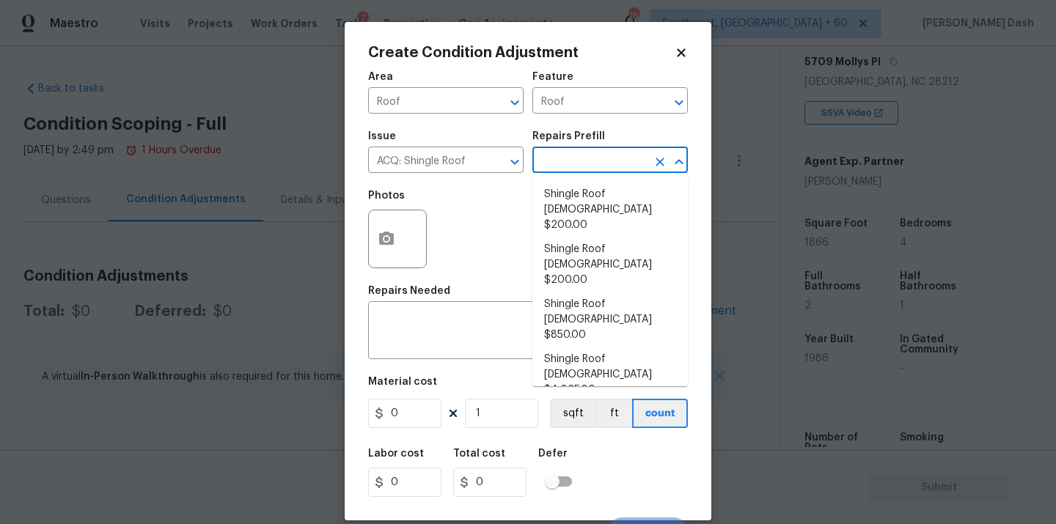
click at [589, 155] on input "text" at bounding box center [589, 161] width 114 height 23
click at [596, 196] on li "Shingle Roof 0-10 Years Old $200.00" at bounding box center [609, 210] width 155 height 55
type input "Acquisition"
type textarea "Acquisition Scope: Shingle Roof 0-10 years in age maintenance."
type input "200"
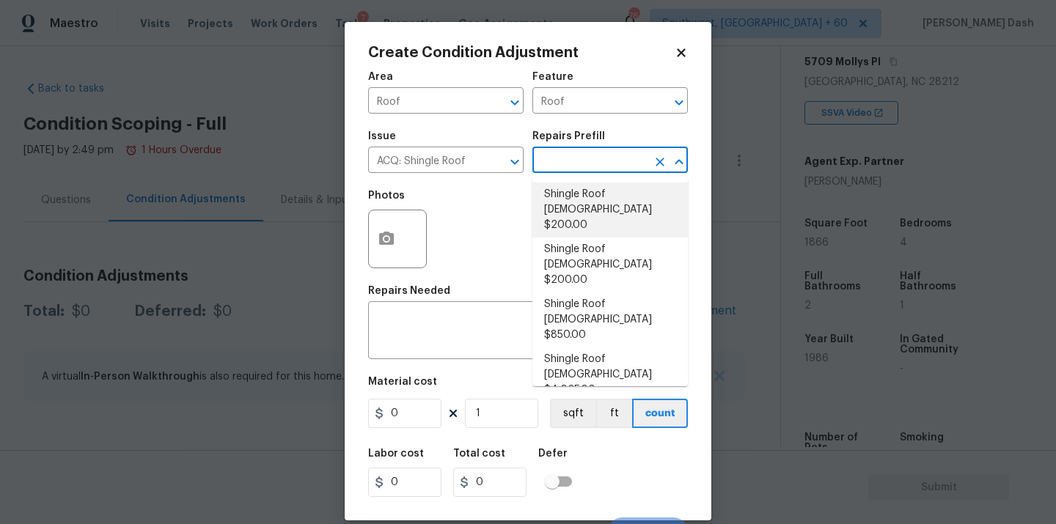
type input "200"
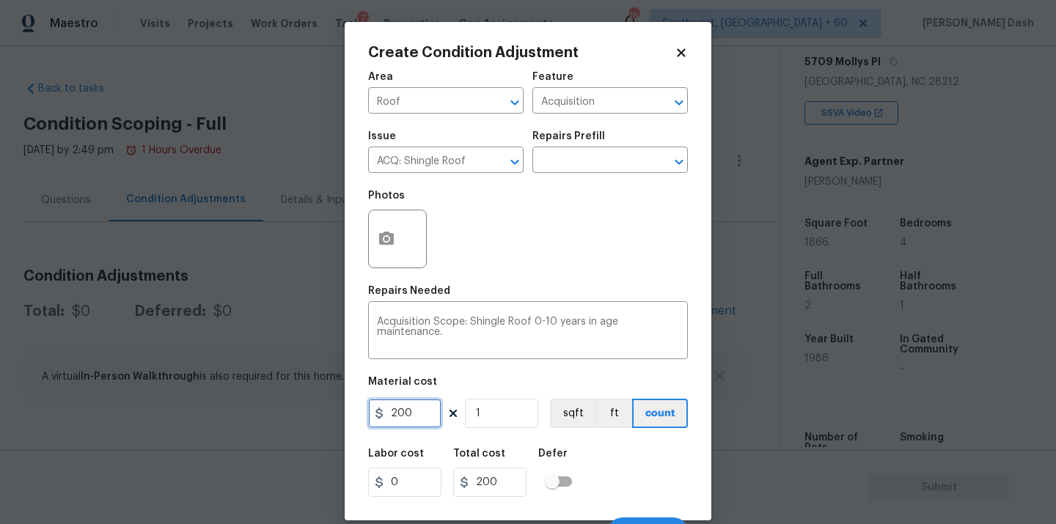
click at [425, 411] on input "200" at bounding box center [404, 413] width 73 height 29
type input "288"
click at [663, 486] on div "Labor cost 0 Total cost 288 Defer" at bounding box center [528, 473] width 320 height 66
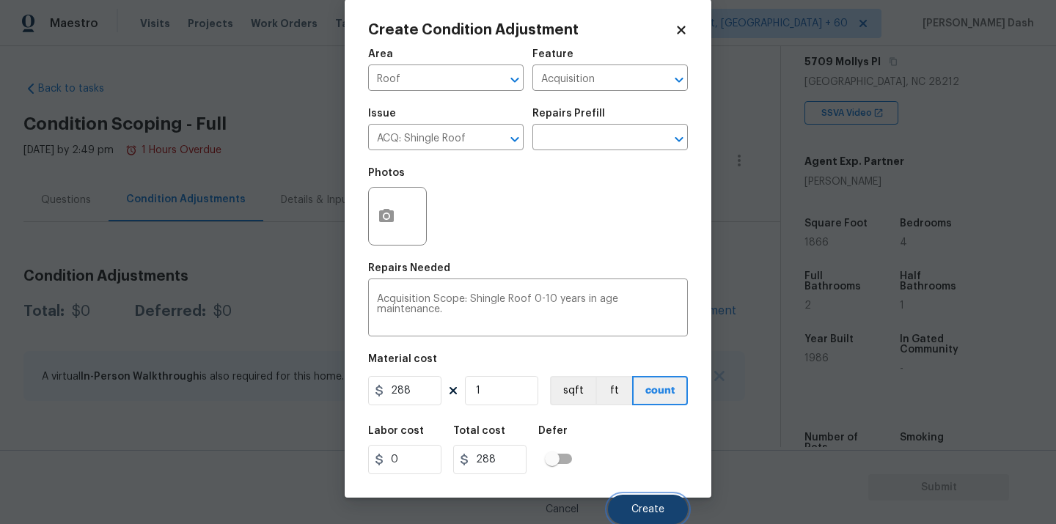
click at [656, 509] on span "Create" at bounding box center [647, 510] width 33 height 11
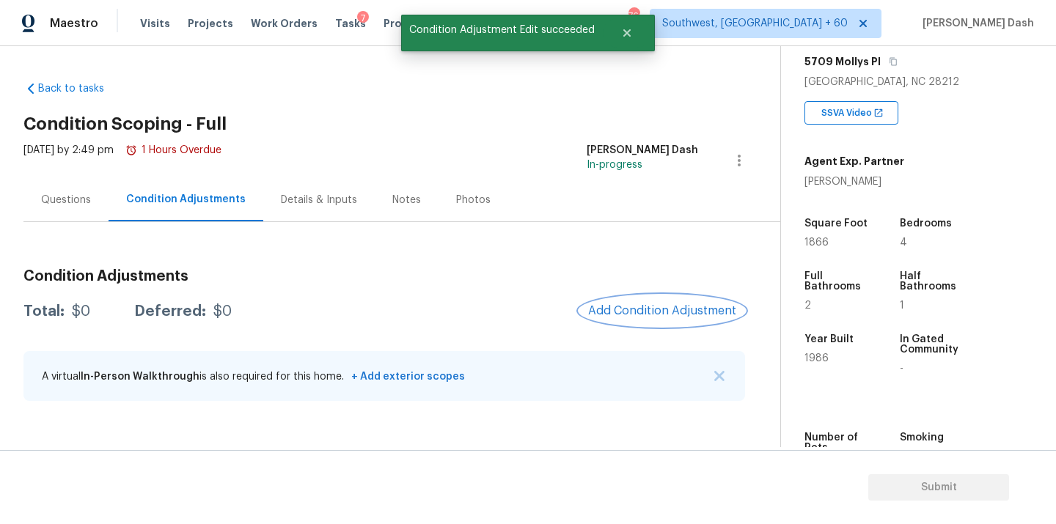
scroll to position [0, 0]
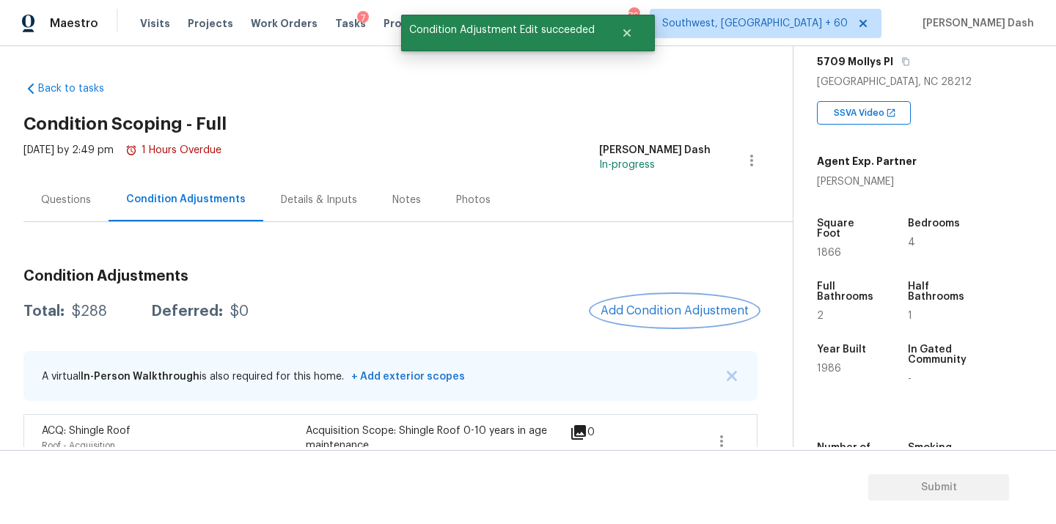
click at [670, 310] on span "Add Condition Adjustment" at bounding box center [675, 310] width 148 height 13
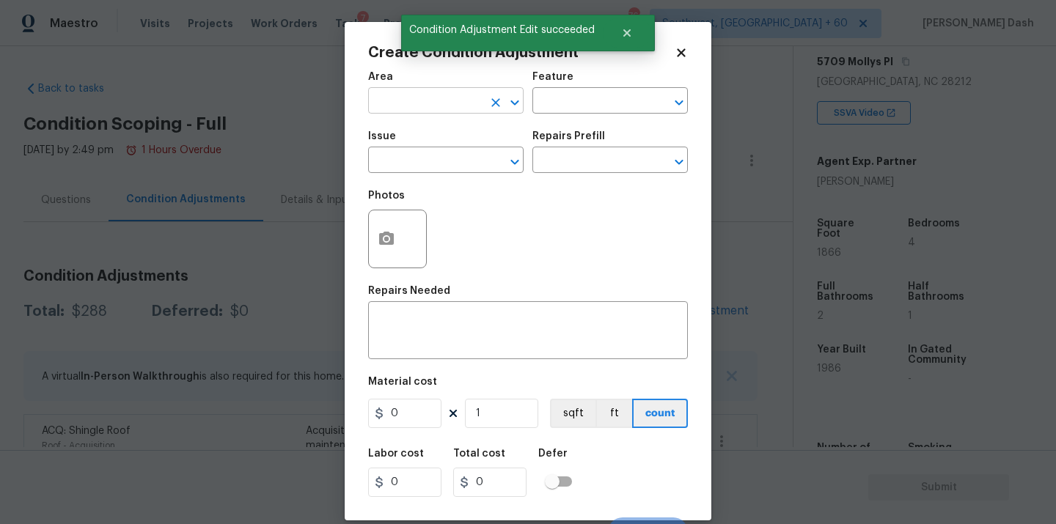
click at [447, 109] on input "text" at bounding box center [425, 102] width 114 height 23
click at [436, 143] on li "HVAC" at bounding box center [445, 135] width 155 height 24
type input "HVAC"
click at [591, 95] on input "text" at bounding box center [589, 102] width 114 height 23
click at [579, 152] on div "Frequent" at bounding box center [609, 140] width 155 height 35
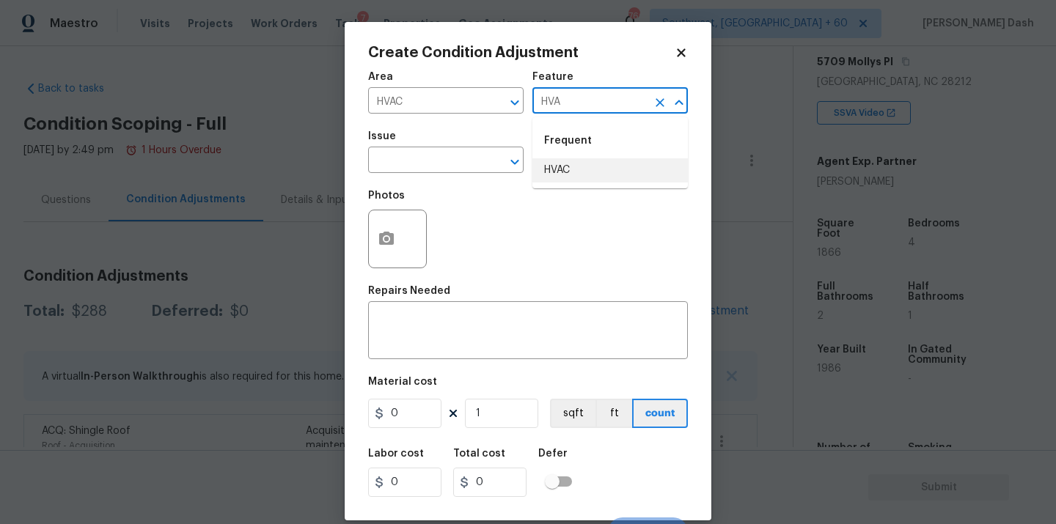
click at [577, 161] on li "HVAC" at bounding box center [609, 170] width 155 height 24
type input "HVAC"
click at [477, 161] on input "text" at bounding box center [425, 161] width 114 height 23
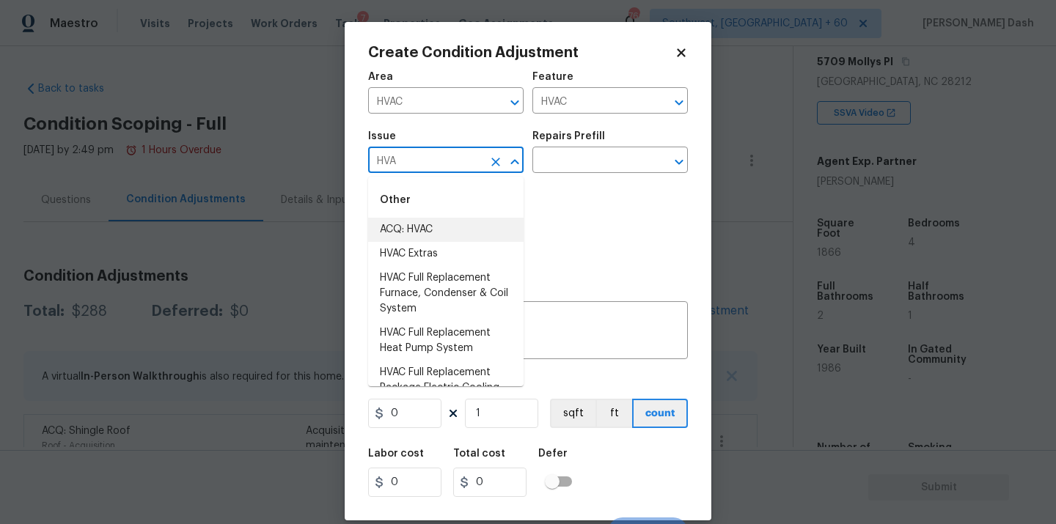
click at [413, 228] on li "ACQ: HVAC" at bounding box center [445, 230] width 155 height 24
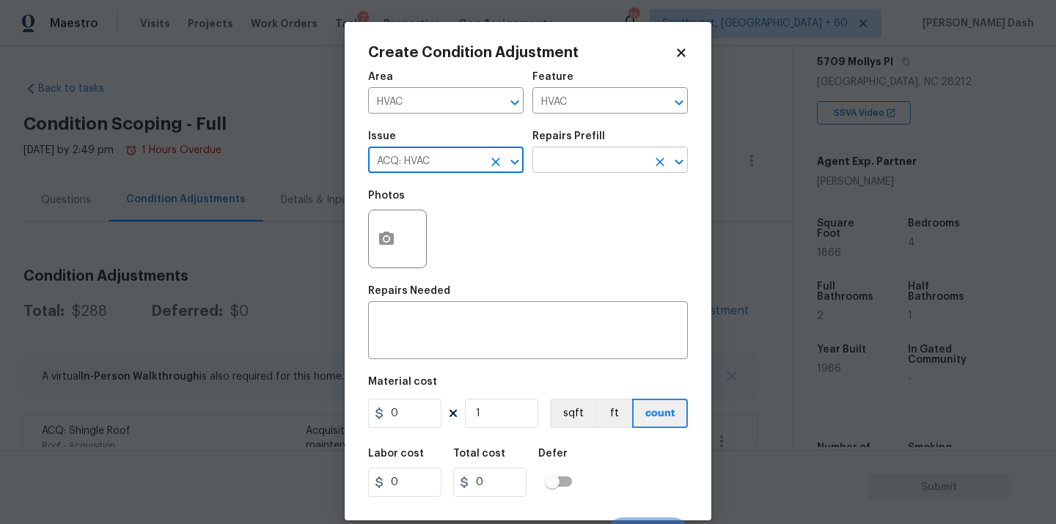
type input "ACQ: HVAC"
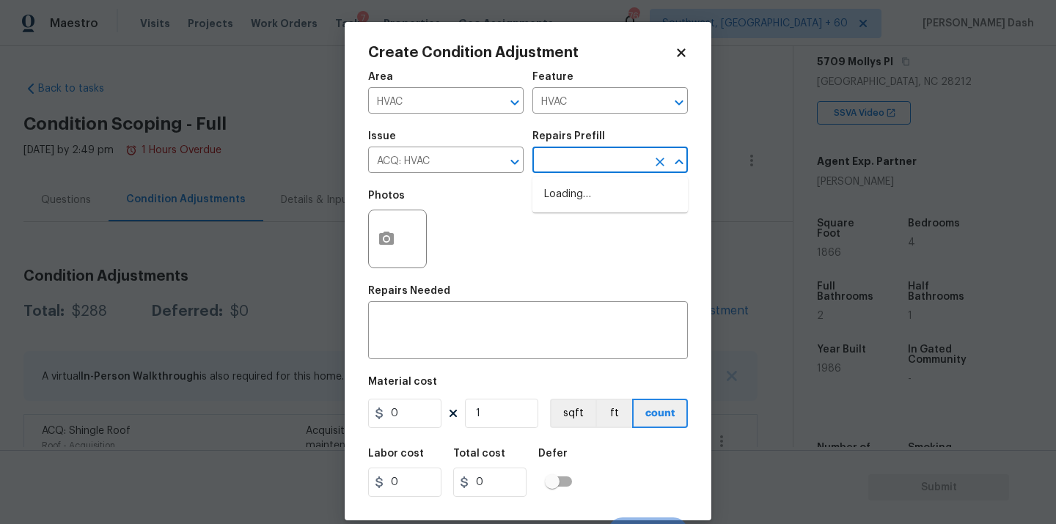
click at [570, 152] on input "text" at bounding box center [589, 161] width 114 height 23
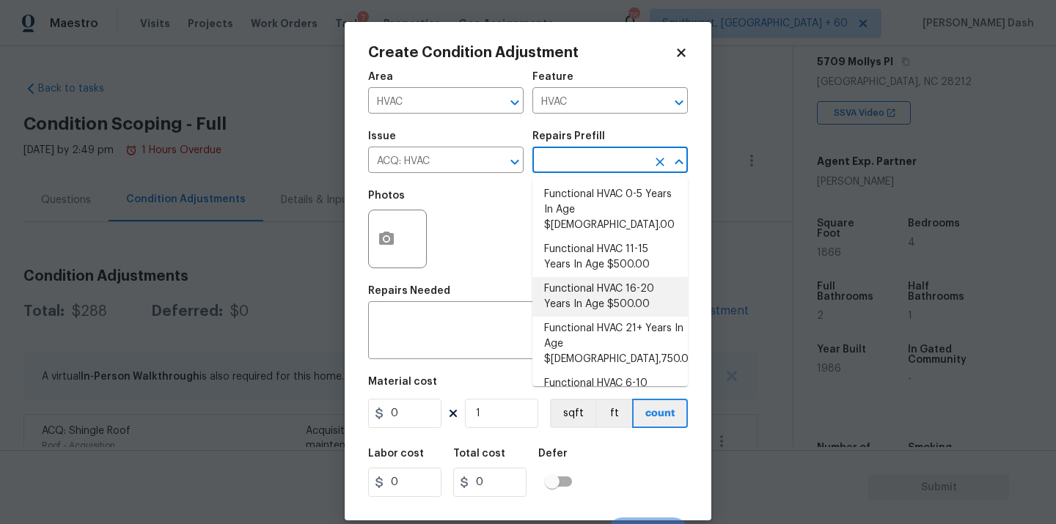
click at [619, 285] on li "Functional HVAC 16-20 Years In Age $500.00" at bounding box center [609, 297] width 155 height 40
type input "Acquisition"
type textarea "Acquisition Scope: Functional HVAC 16-20 years"
type input "500"
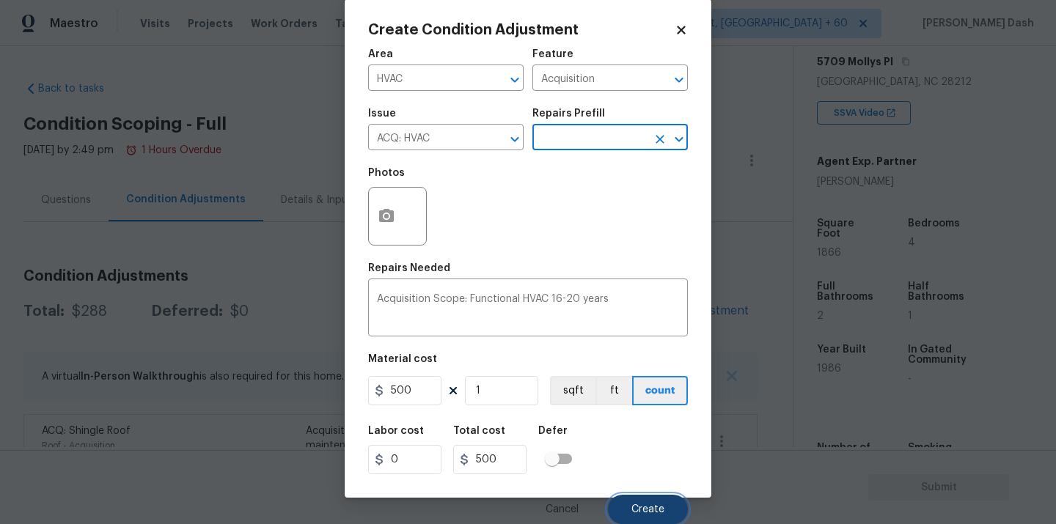
click at [651, 506] on span "Create" at bounding box center [647, 510] width 33 height 11
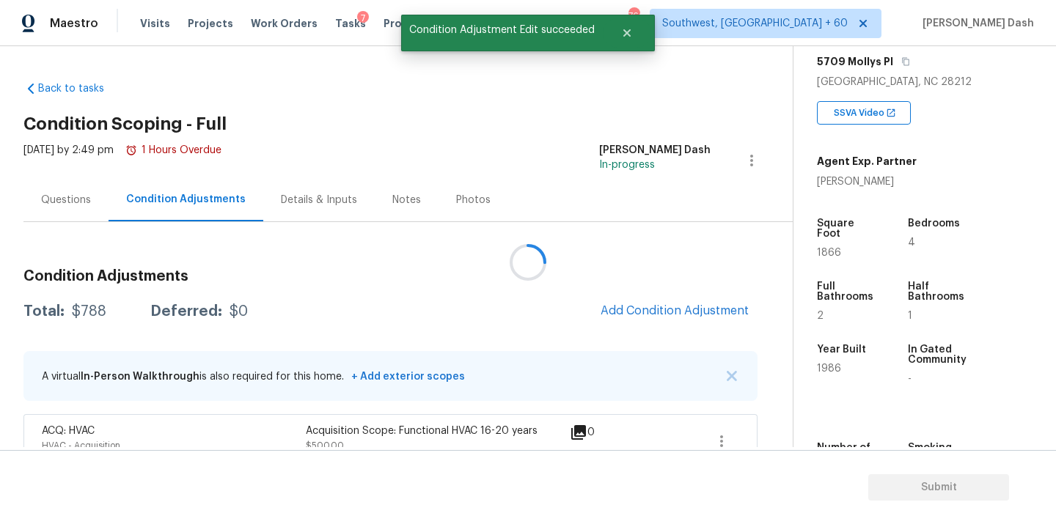
click at [708, 303] on div at bounding box center [528, 262] width 1056 height 524
click at [685, 303] on div at bounding box center [528, 262] width 1056 height 524
click at [685, 303] on button "Add Condition Adjustment" at bounding box center [675, 311] width 166 height 31
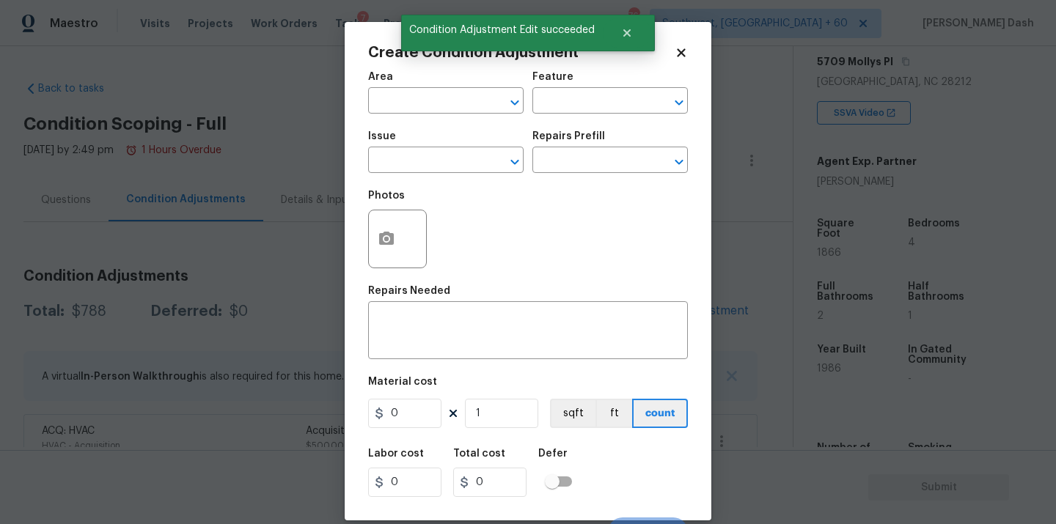
click at [429, 114] on span "Area ​" at bounding box center [445, 92] width 155 height 59
click at [429, 110] on input "text" at bounding box center [425, 102] width 114 height 23
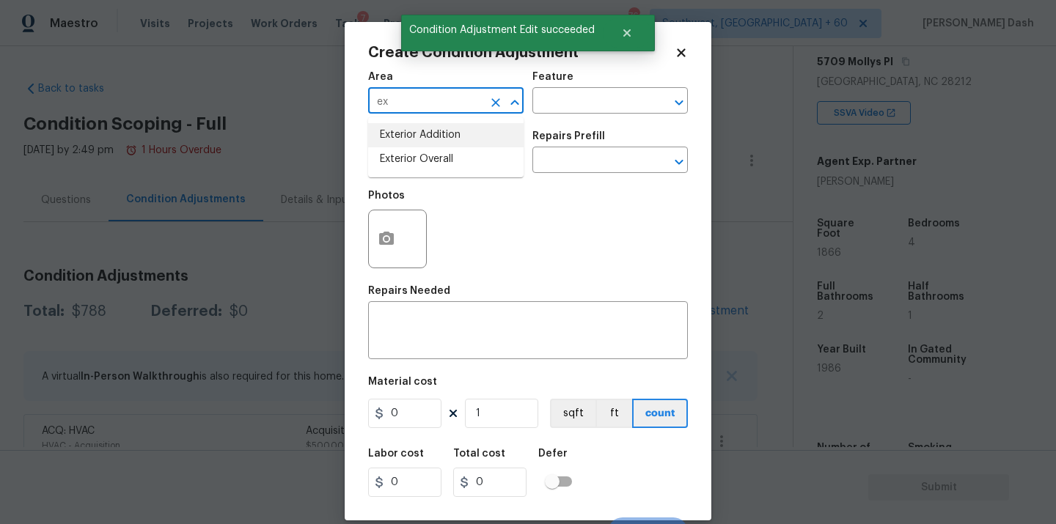
click at [423, 153] on li "Exterior Overall" at bounding box center [445, 159] width 155 height 24
type input "Exterior Overall"
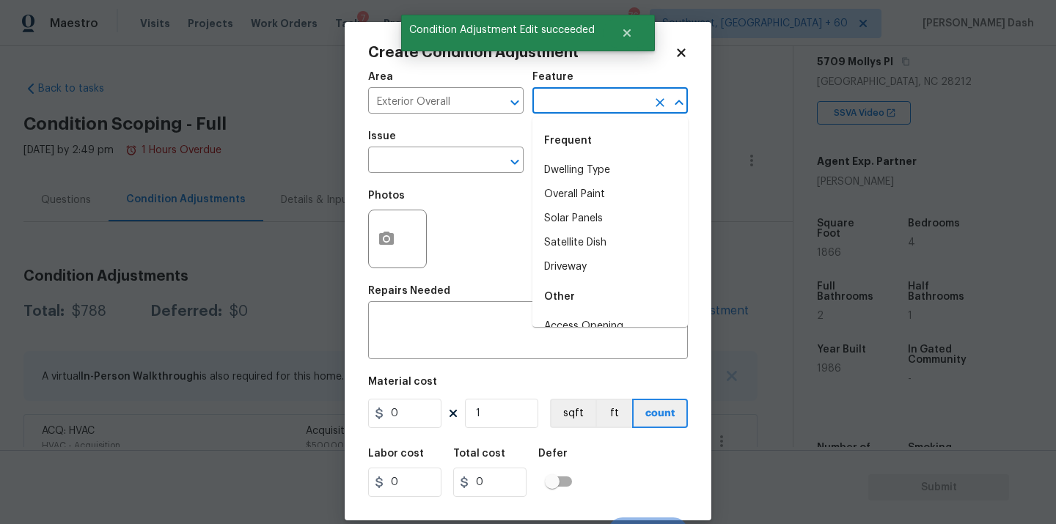
click at [541, 107] on input "text" at bounding box center [589, 102] width 114 height 23
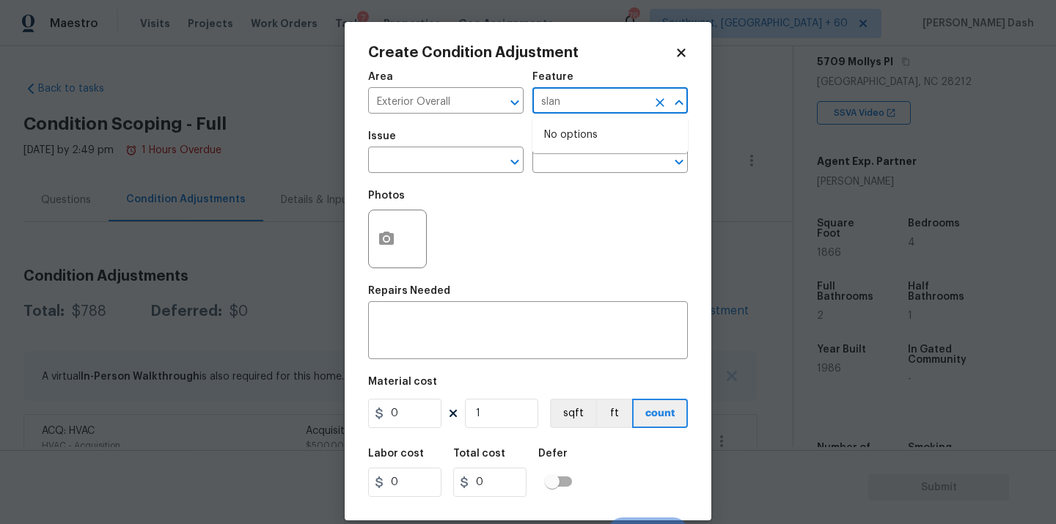
type input "sland"
click at [651, 105] on button "Clear" at bounding box center [660, 102] width 21 height 21
click at [637, 190] on li "Landscaping Packages" at bounding box center [609, 195] width 155 height 24
type input "Landscaping Packages"
click at [470, 161] on input "text" at bounding box center [425, 161] width 114 height 23
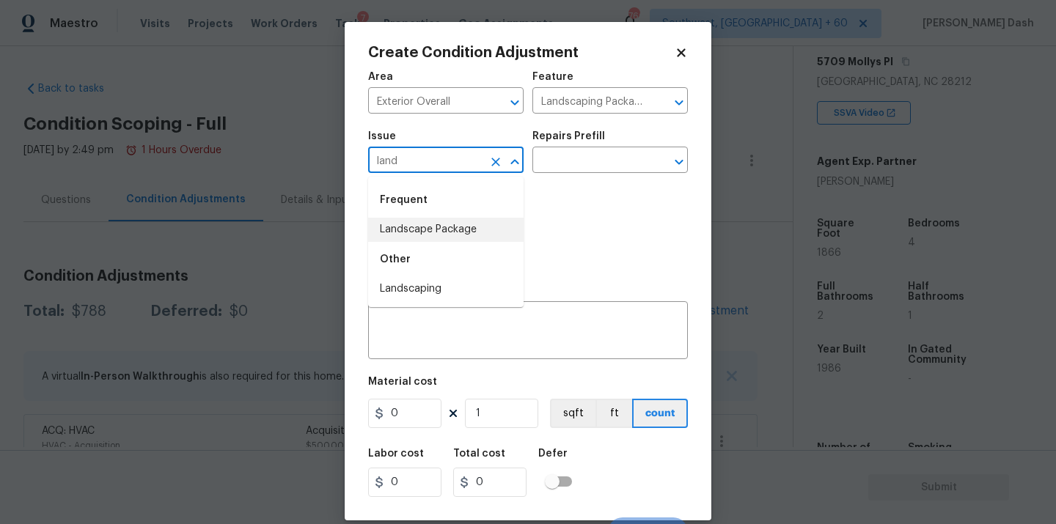
click at [430, 224] on li "Landscape Package" at bounding box center [445, 230] width 155 height 24
click at [664, 99] on icon "Clear" at bounding box center [660, 102] width 9 height 9
type input "Landscape Package"
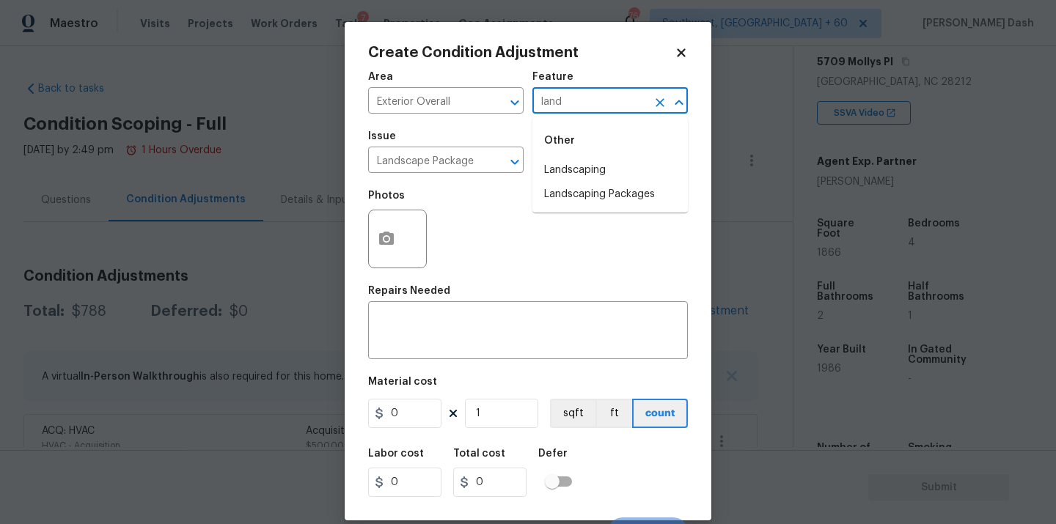
click at [626, 160] on li "Landscaping" at bounding box center [609, 170] width 155 height 24
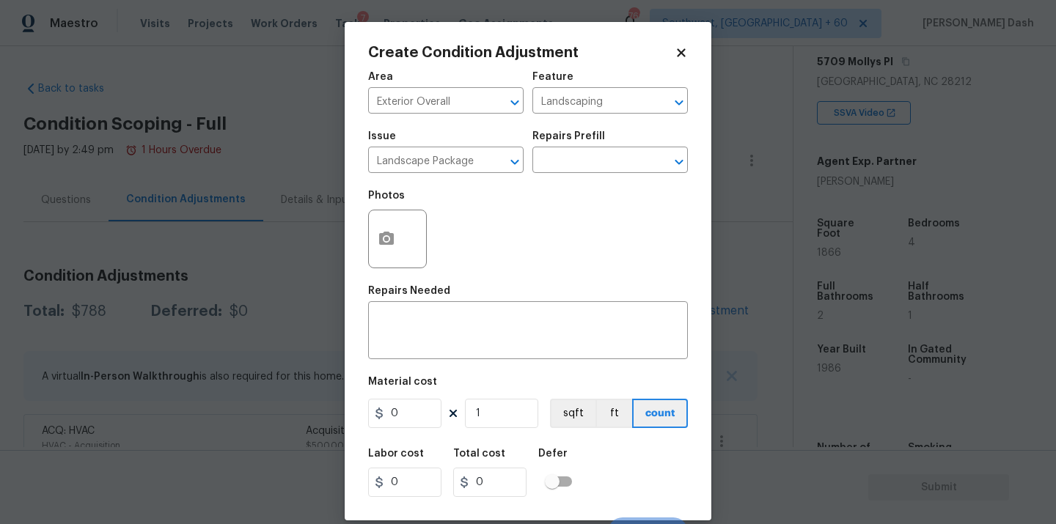
click at [576, 142] on h5 "Repairs Prefill" at bounding box center [568, 136] width 73 height 10
click at [576, 155] on input "text" at bounding box center [589, 161] width 114 height 23
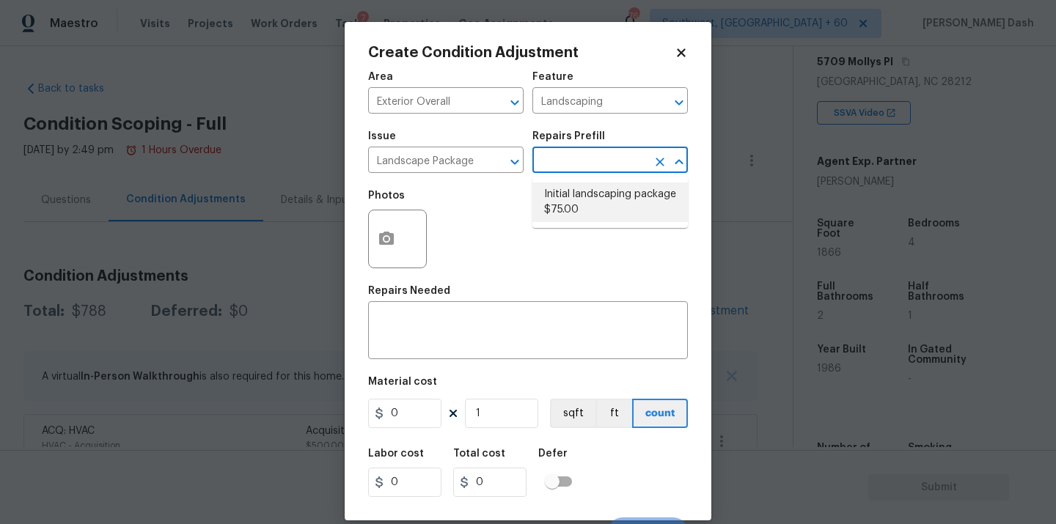
click at [576, 216] on li "Initial landscaping package $75.00" at bounding box center [609, 203] width 155 height 40
type input "Home Readiness Packages"
type textarea "Mowing of grass up to 6" in height. Mow, edge along driveways & sidewalks, trim…"
type input "75"
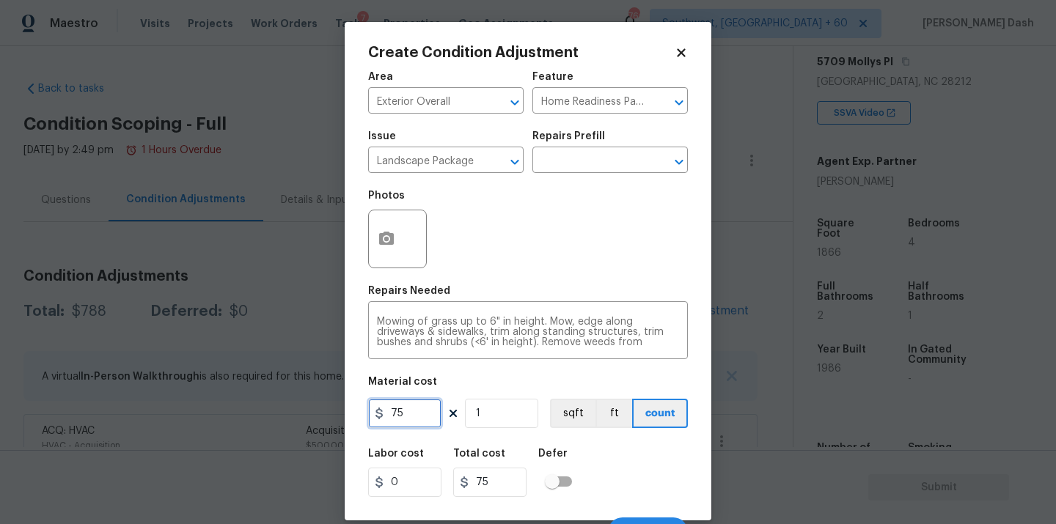
click at [400, 423] on input "75" at bounding box center [404, 413] width 73 height 29
type input "300"
click at [395, 412] on input "300" at bounding box center [404, 413] width 73 height 29
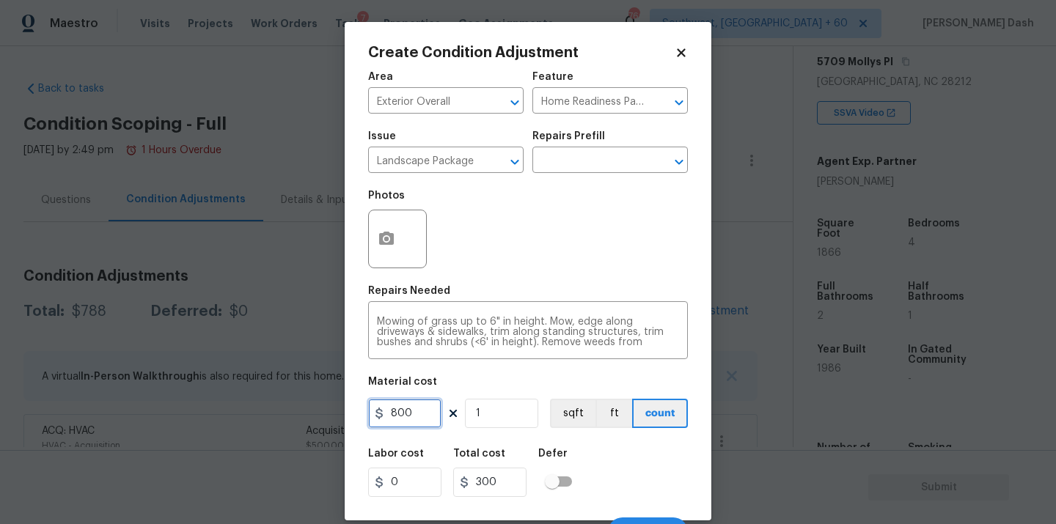
type input "800"
click at [679, 472] on div "Labor cost 0 Total cost 800 Defer" at bounding box center [528, 473] width 320 height 66
click at [388, 230] on button "button" at bounding box center [386, 238] width 35 height 57
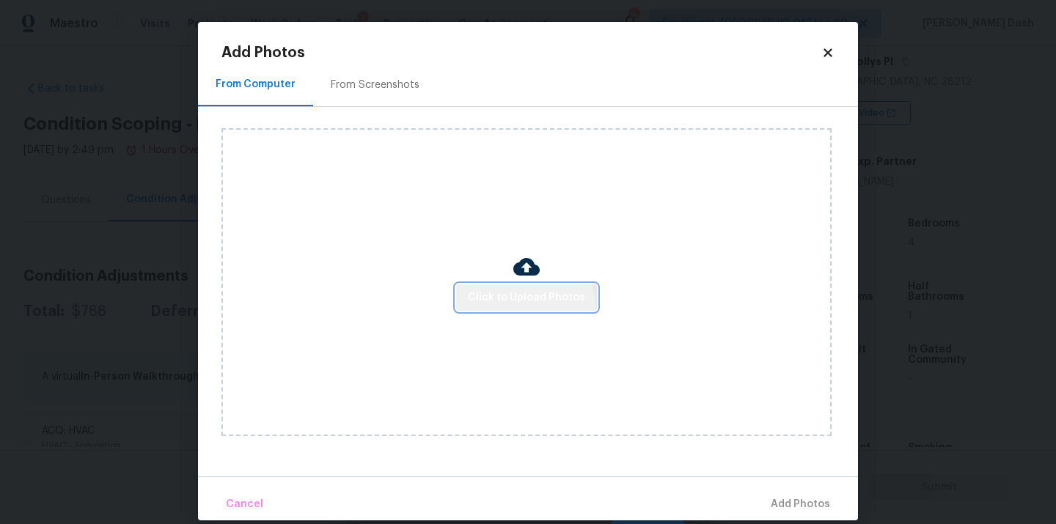
click at [505, 311] on div "Click to Upload Photos" at bounding box center [526, 282] width 610 height 308
click at [512, 292] on span "Click to Upload Photos" at bounding box center [526, 298] width 117 height 18
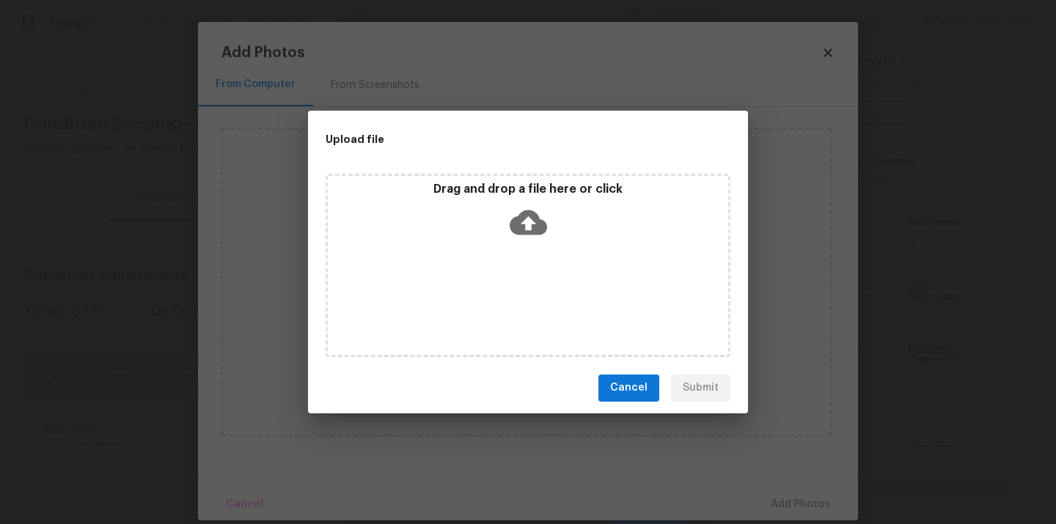
click at [519, 241] on div "Drag and drop a file here or click" at bounding box center [528, 213] width 400 height 63
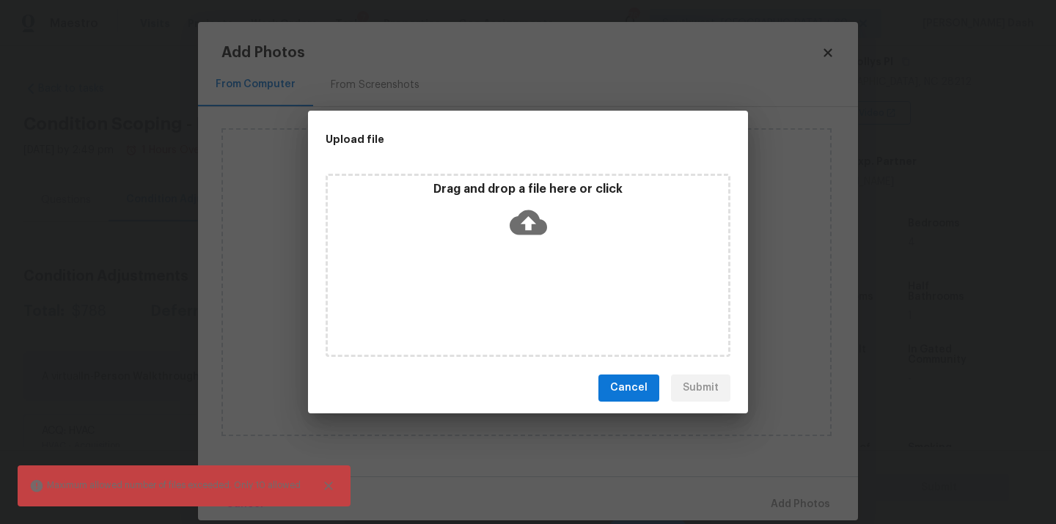
click at [519, 296] on div "Drag and drop a file here or click" at bounding box center [528, 265] width 405 height 183
